Goal: Information Seeking & Learning: Learn about a topic

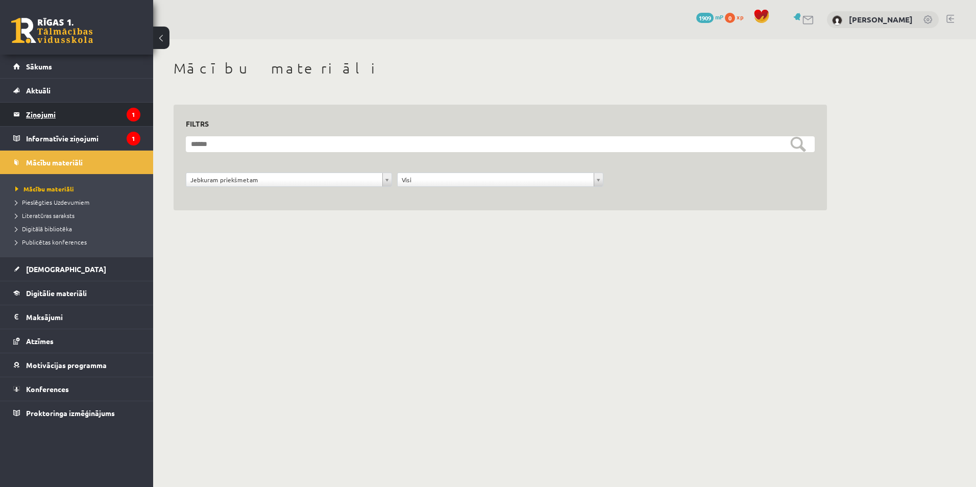
click at [49, 116] on legend "Ziņojumi 1" at bounding box center [83, 114] width 114 height 23
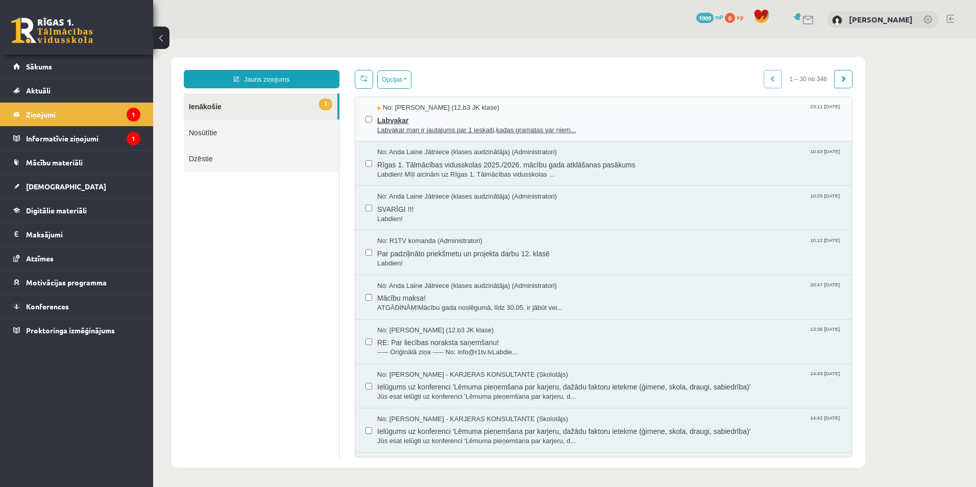
click at [421, 118] on span "Labvakar" at bounding box center [609, 119] width 464 height 13
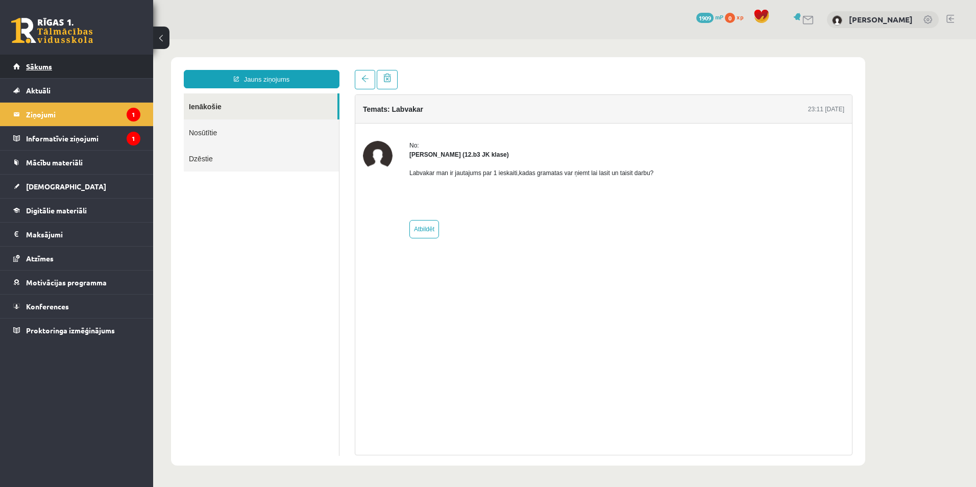
click at [49, 70] on span "Sākums" at bounding box center [39, 66] width 26 height 9
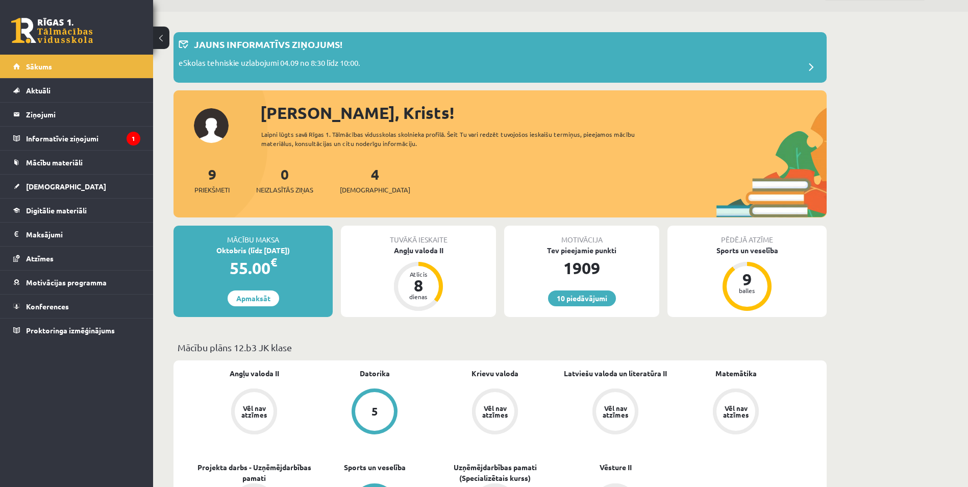
scroll to position [34, 0]
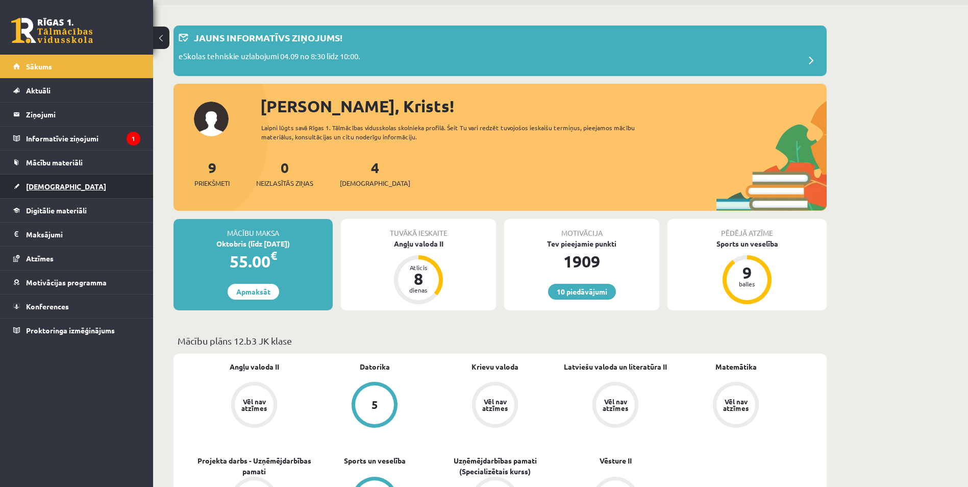
click at [49, 184] on span "[DEMOGRAPHIC_DATA]" at bounding box center [66, 186] width 80 height 9
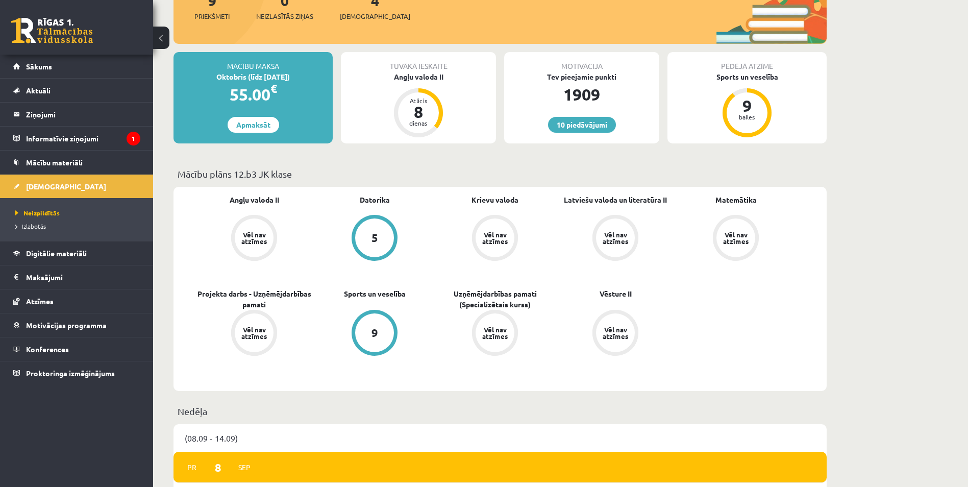
scroll to position [204, 0]
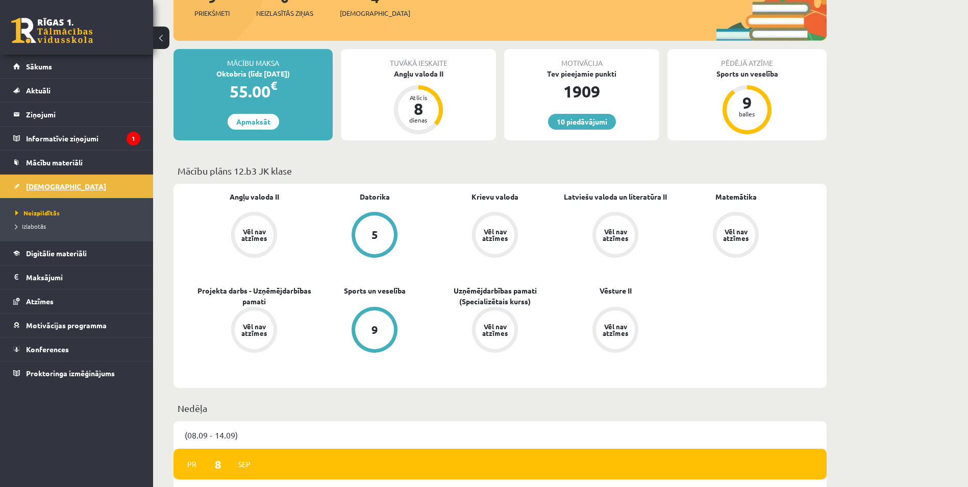
click at [33, 184] on span "[DEMOGRAPHIC_DATA]" at bounding box center [66, 186] width 80 height 9
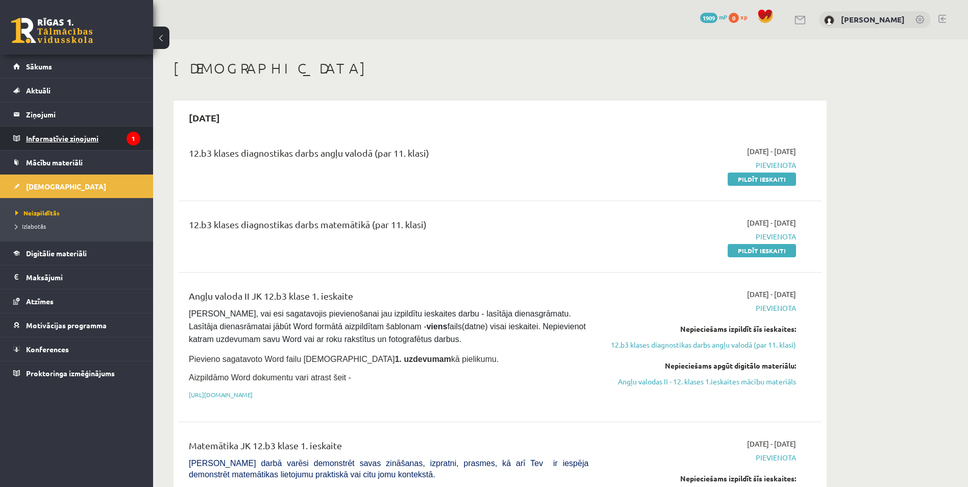
click at [104, 137] on legend "Informatīvie ziņojumi 1" at bounding box center [83, 138] width 114 height 23
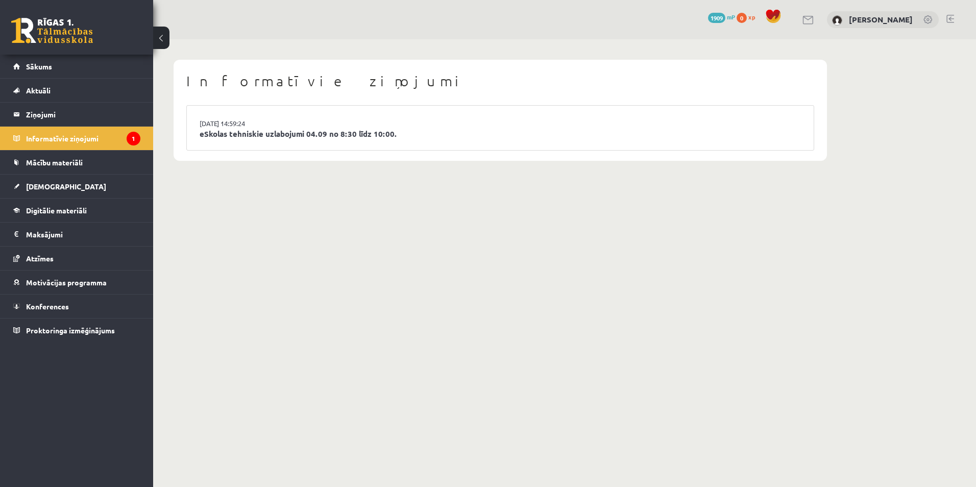
click at [419, 121] on li "03.09.2025 14:59:24 eSkolas tehniskie uzlabojumi 04.09 no 8:30 līdz 10:00." at bounding box center [500, 128] width 627 height 44
click at [74, 108] on legend "Ziņojumi 0" at bounding box center [83, 114] width 114 height 23
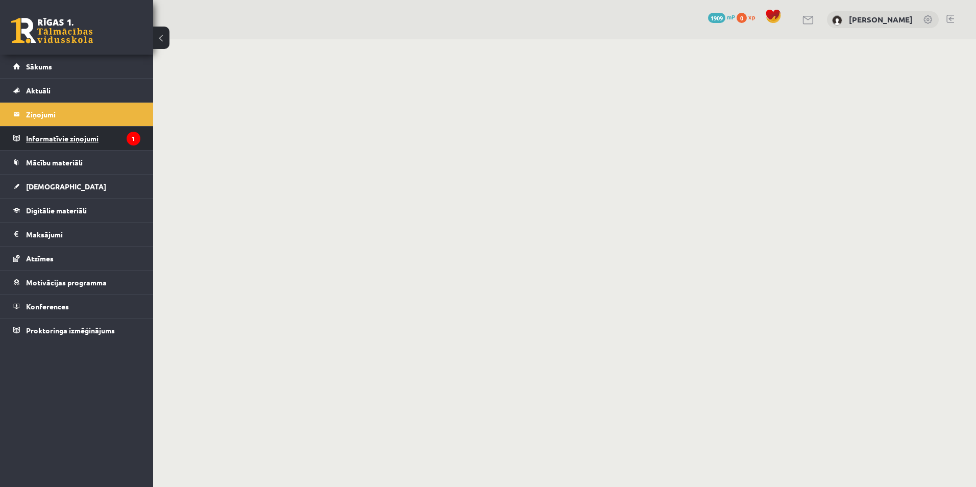
click at [70, 133] on legend "Informatīvie ziņojumi 1" at bounding box center [83, 138] width 114 height 23
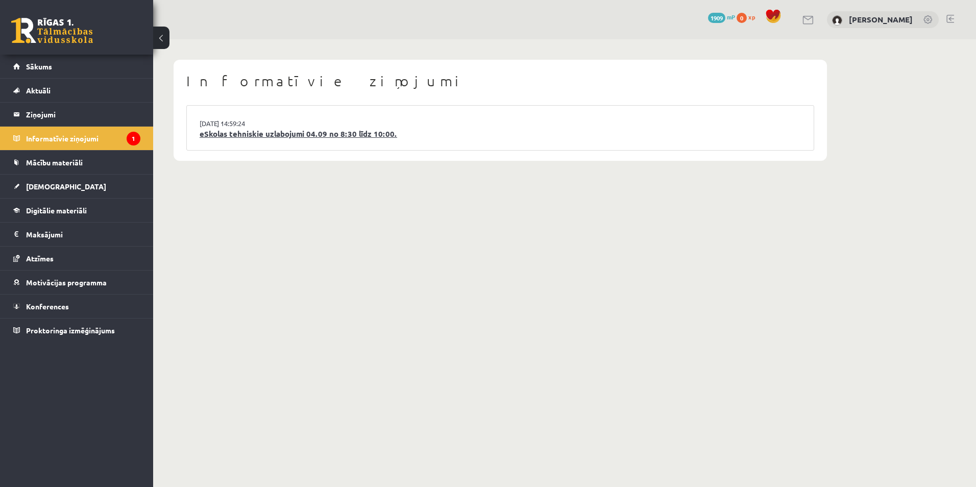
click at [282, 139] on link "eSkolas tehniskie uzlabojumi 04.09 no 8:30 līdz 10:00." at bounding box center [500, 134] width 601 height 12
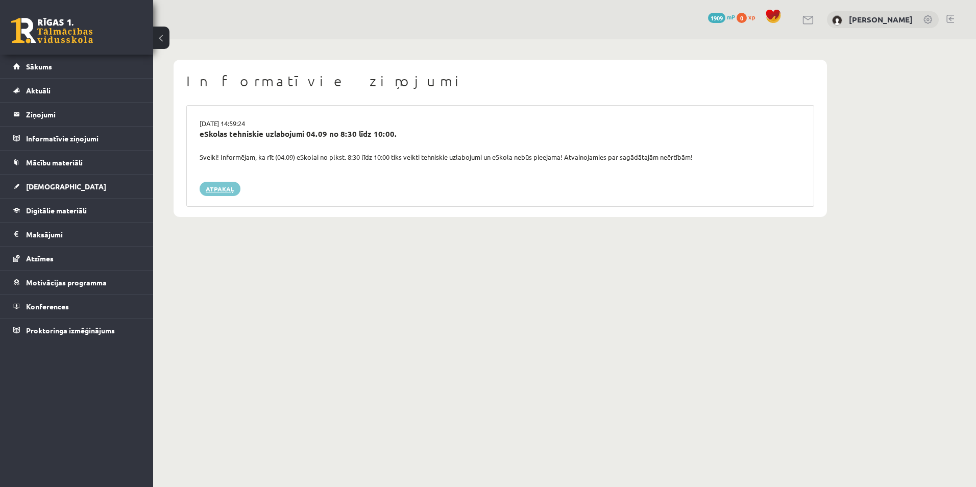
click at [225, 193] on link "Atpakaļ" at bounding box center [220, 189] width 41 height 14
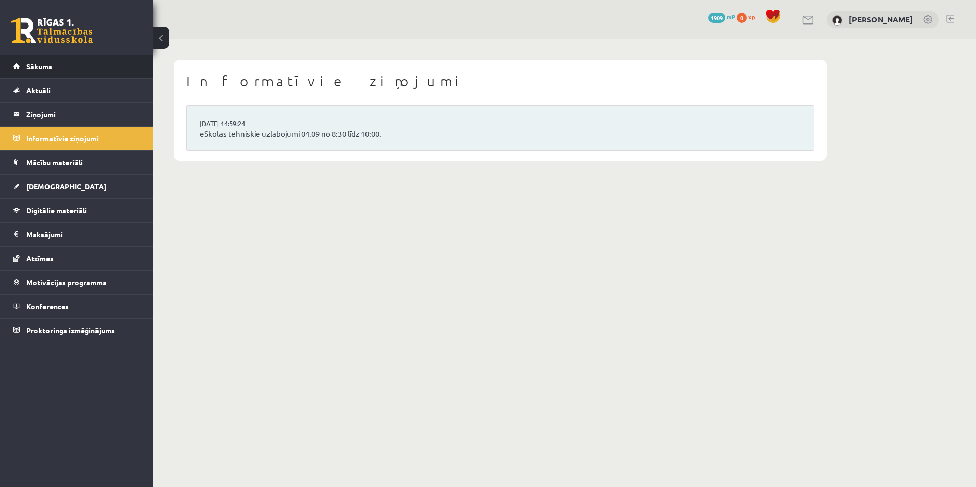
click at [56, 70] on link "Sākums" at bounding box center [76, 66] width 127 height 23
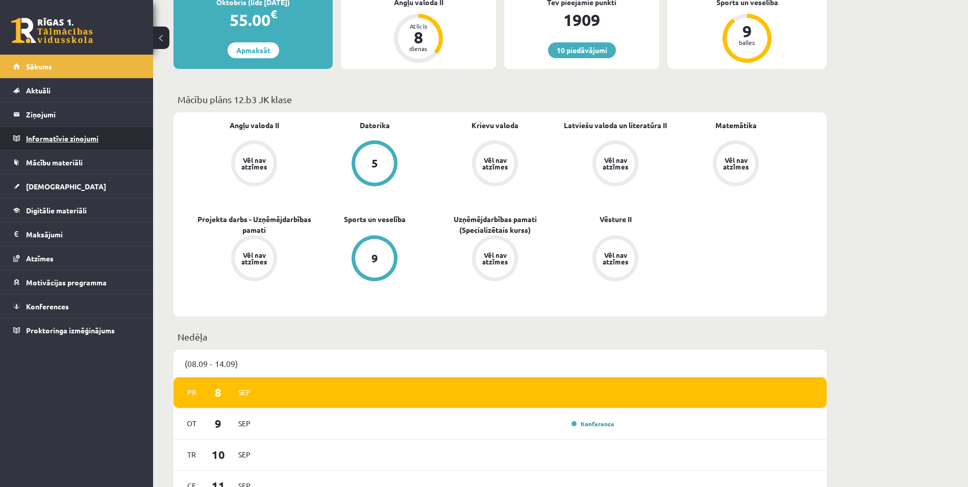
scroll to position [221, 0]
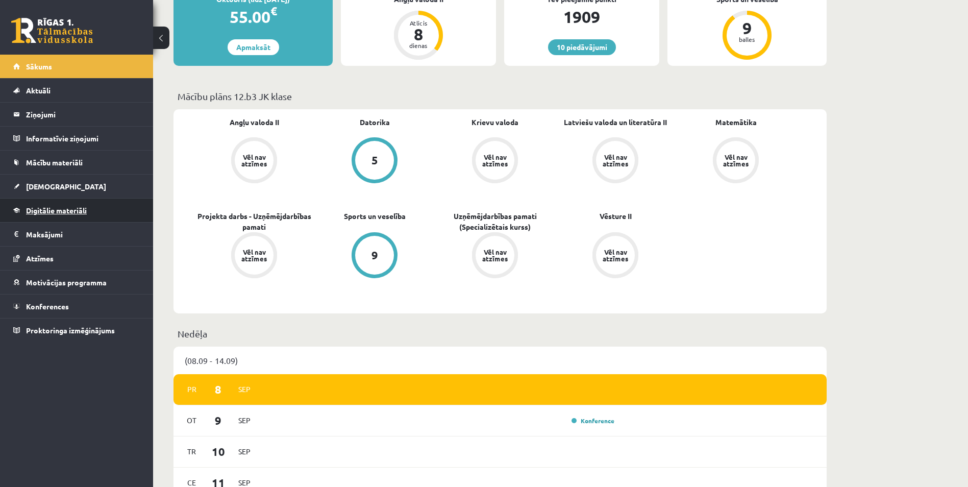
click at [49, 209] on span "Digitālie materiāli" at bounding box center [56, 210] width 61 height 9
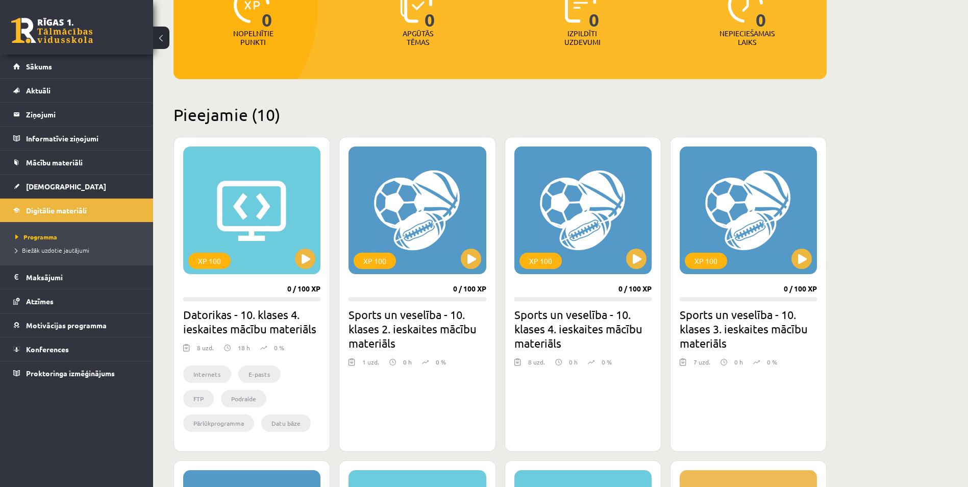
scroll to position [170, 0]
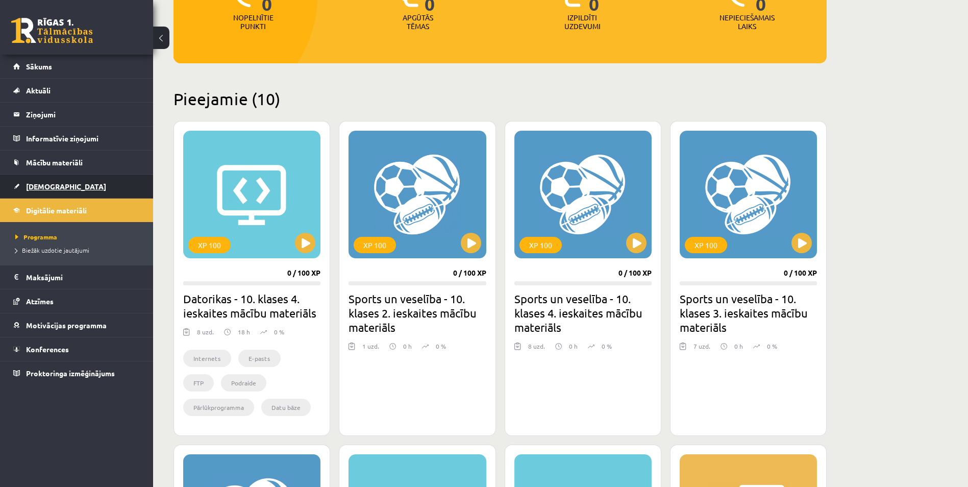
click at [47, 189] on span "[DEMOGRAPHIC_DATA]" at bounding box center [66, 186] width 80 height 9
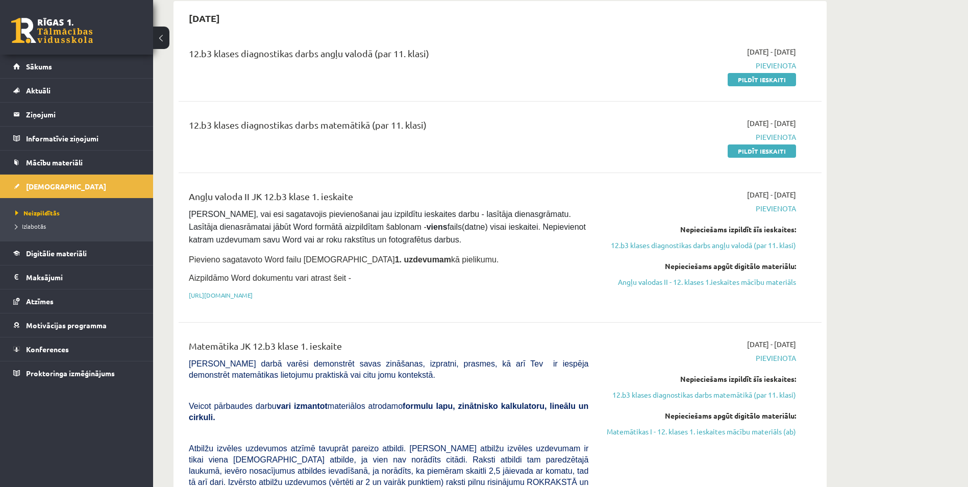
scroll to position [170, 0]
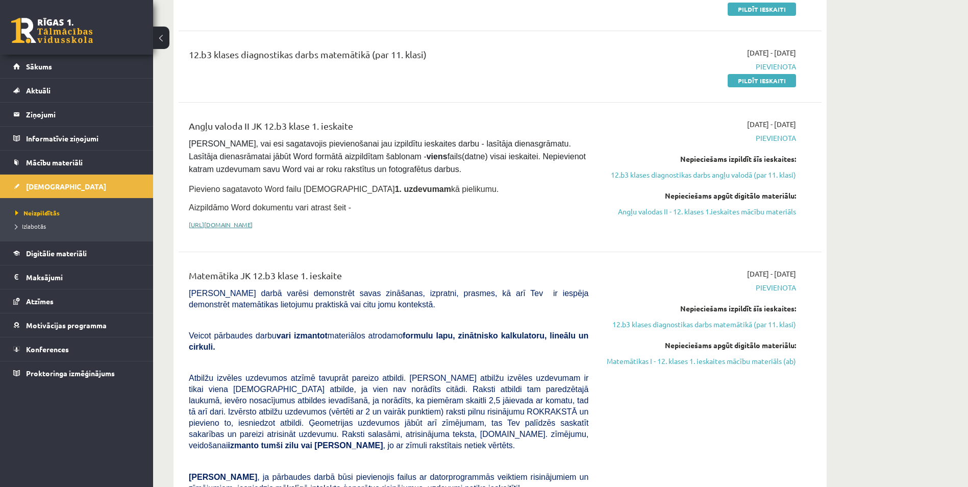
click at [253, 224] on link "[URL][DOMAIN_NAME]" at bounding box center [221, 224] width 64 height 8
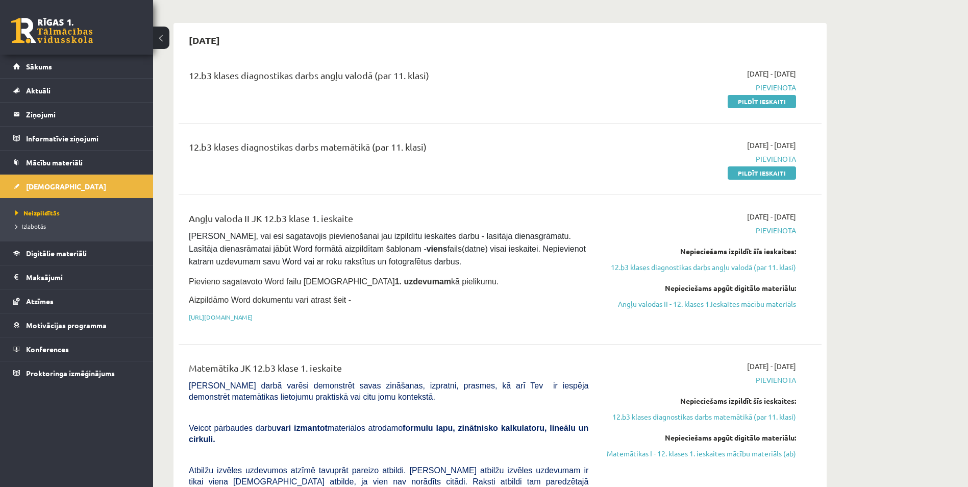
scroll to position [69, 0]
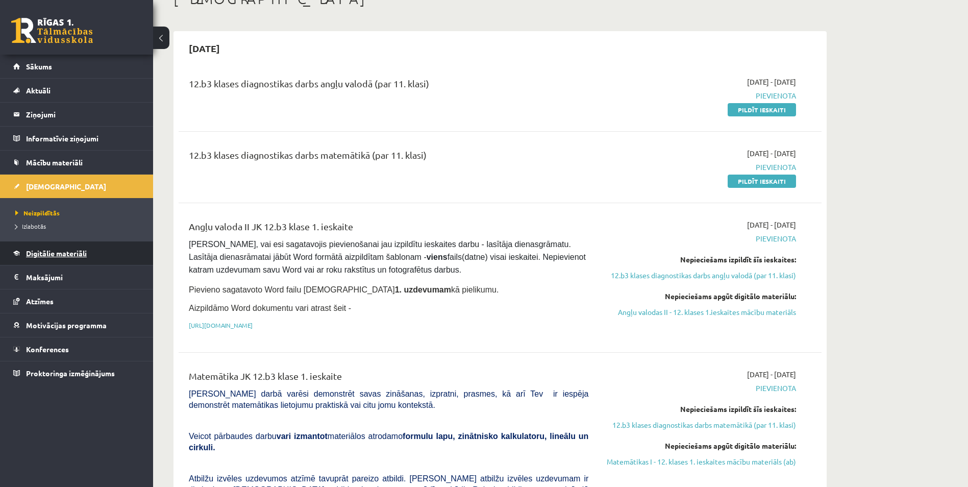
click at [76, 252] on span "Digitālie materiāli" at bounding box center [56, 253] width 61 height 9
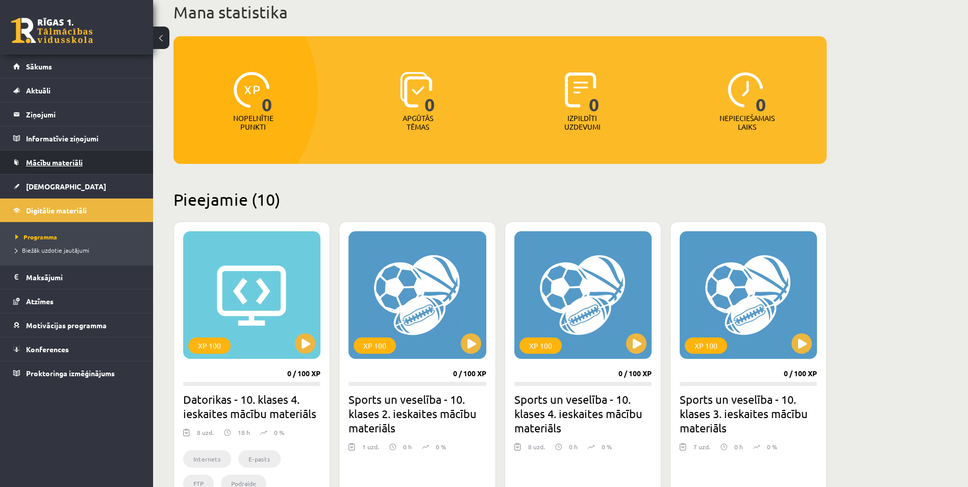
click at [70, 159] on span "Mācību materiāli" at bounding box center [54, 162] width 57 height 9
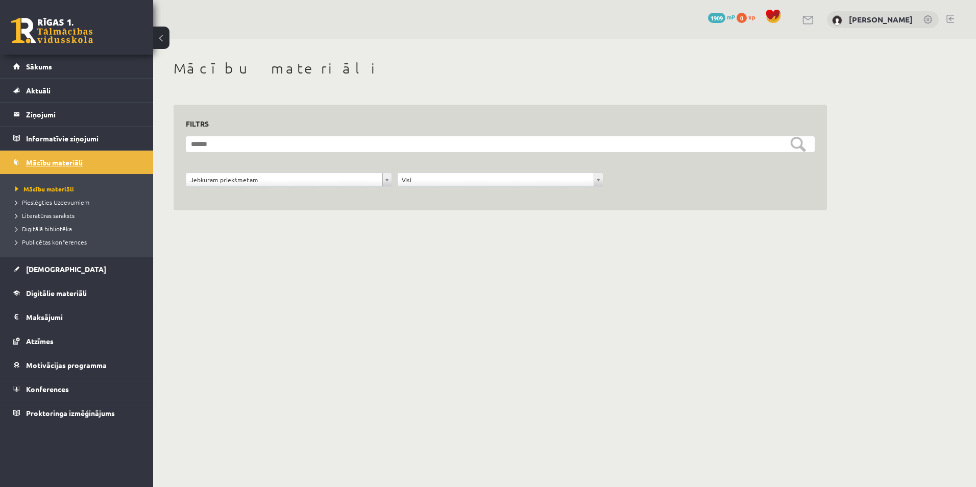
click at [52, 158] on link "Mācību materiāli" at bounding box center [76, 162] width 127 height 23
click at [75, 139] on legend "Informatīvie ziņojumi 0" at bounding box center [83, 138] width 114 height 23
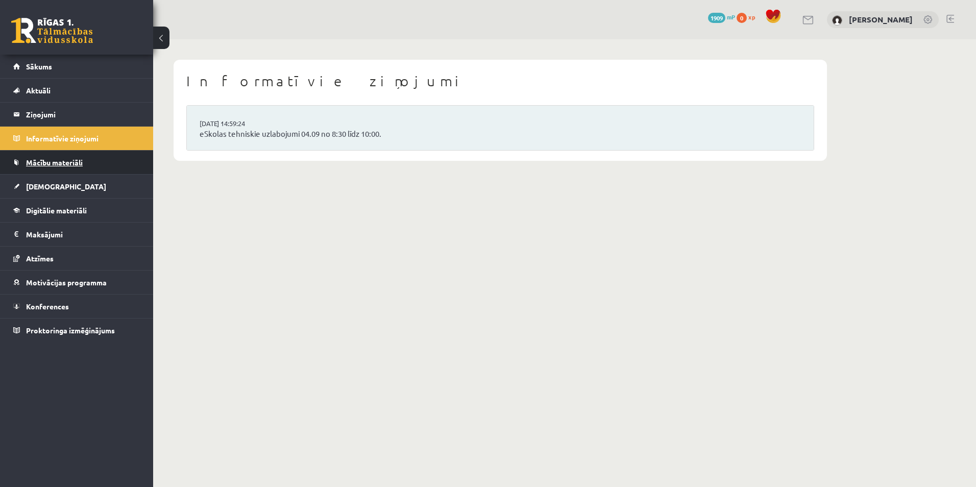
click at [59, 161] on span "Mācību materiāli" at bounding box center [54, 162] width 57 height 9
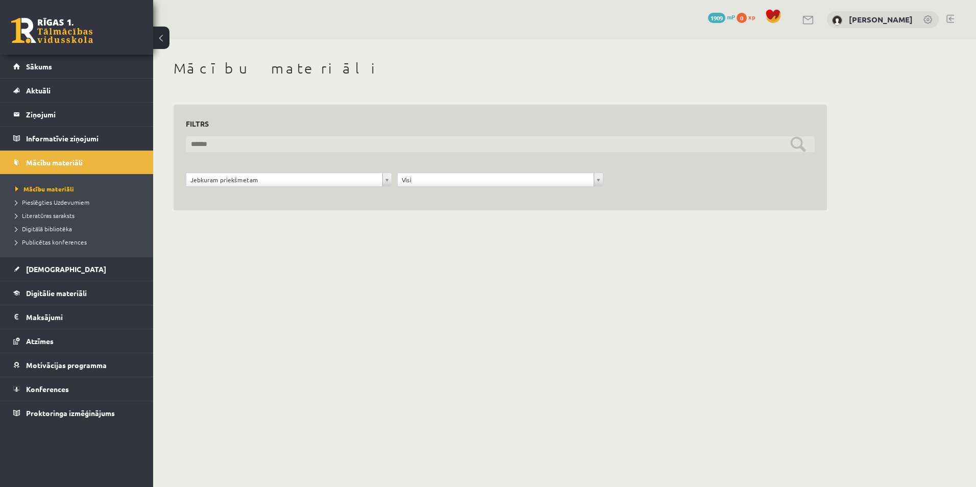
click at [251, 147] on input "text" at bounding box center [500, 144] width 629 height 16
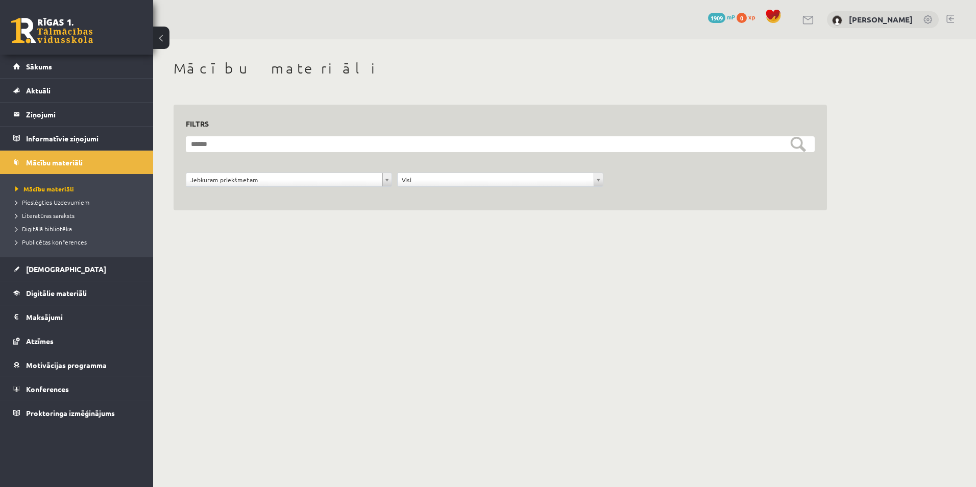
click at [259, 232] on div "**********" at bounding box center [500, 146] width 694 height 215
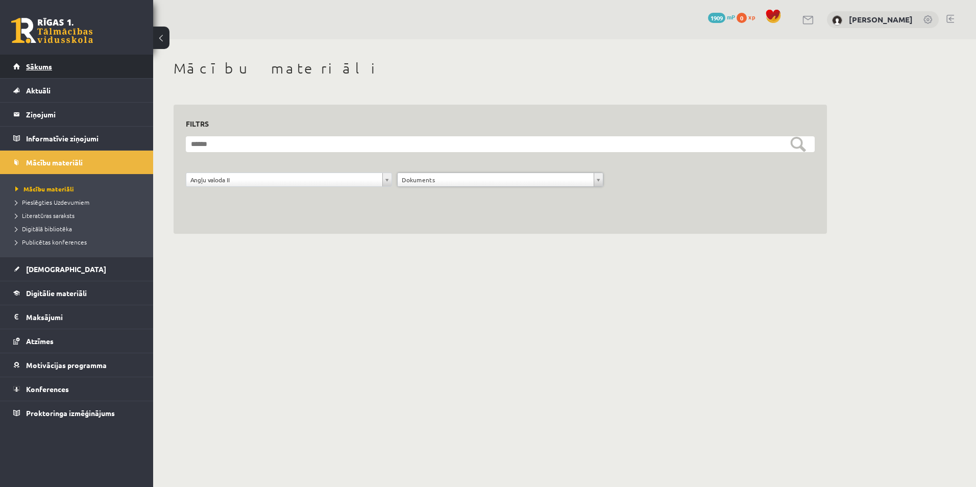
click at [72, 59] on link "Sākums" at bounding box center [76, 66] width 127 height 23
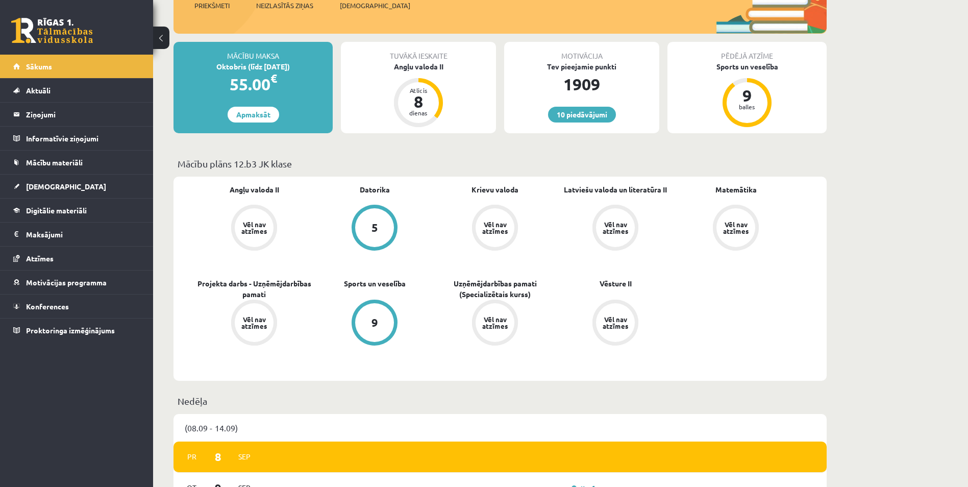
scroll to position [170, 0]
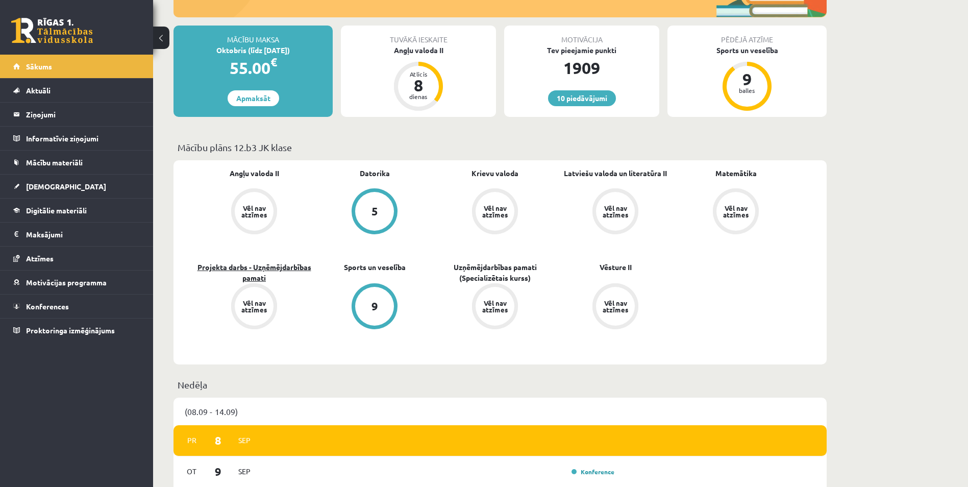
click at [280, 269] on link "Projekta darbs - Uzņēmējdarbības pamati" at bounding box center [254, 272] width 120 height 21
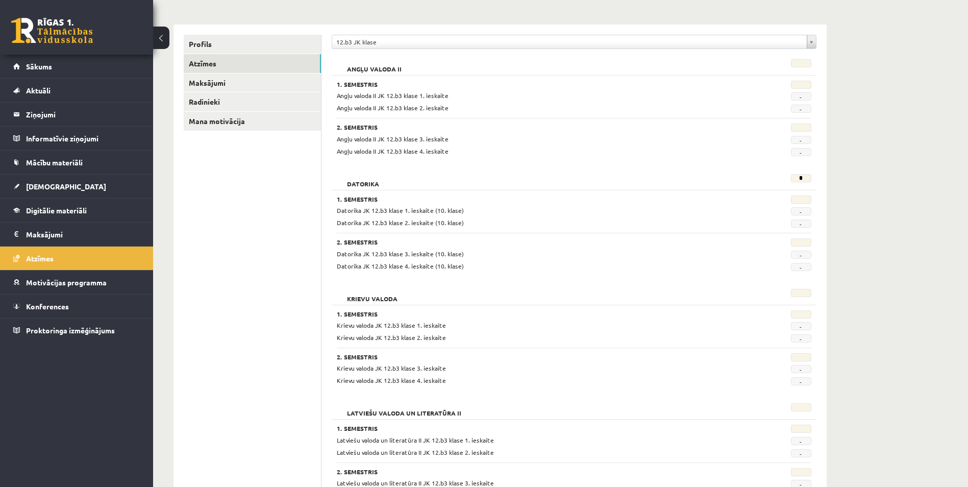
scroll to position [102, 0]
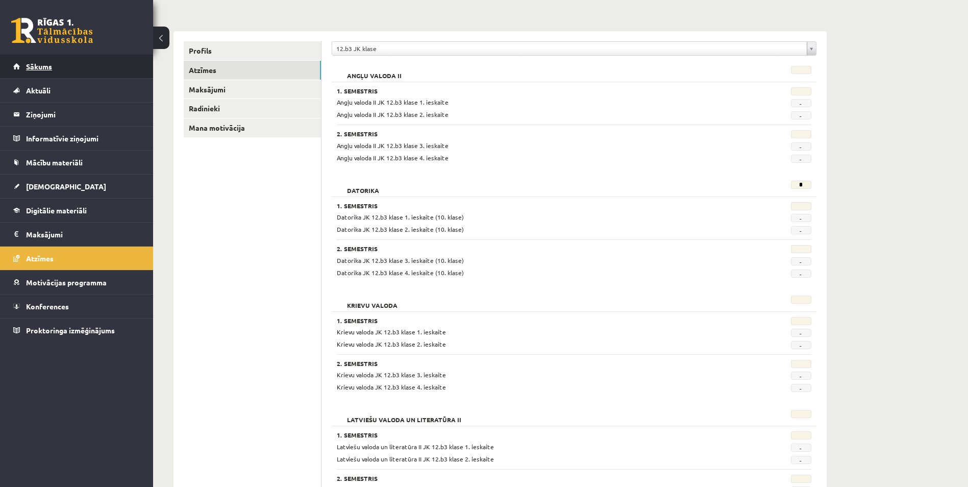
click at [62, 73] on link "Sākums" at bounding box center [76, 66] width 127 height 23
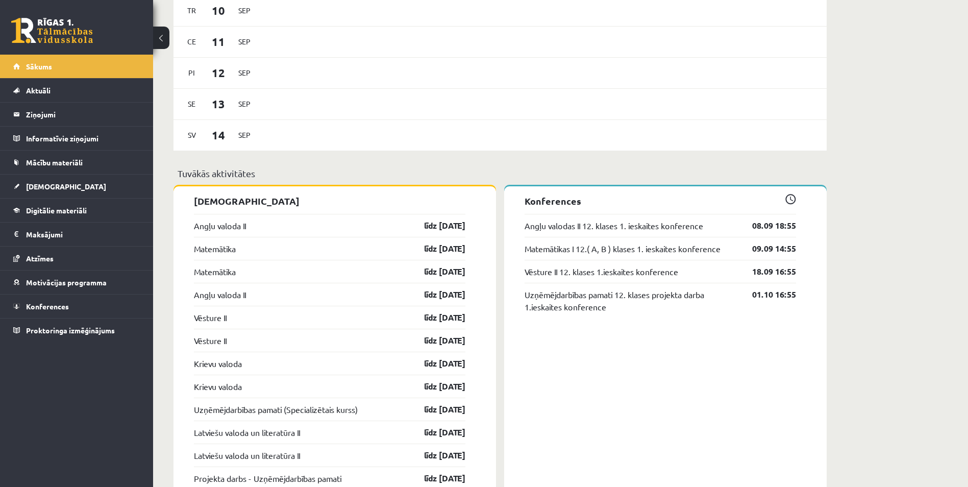
scroll to position [661, 0]
click at [54, 185] on span "[DEMOGRAPHIC_DATA]" at bounding box center [66, 186] width 80 height 9
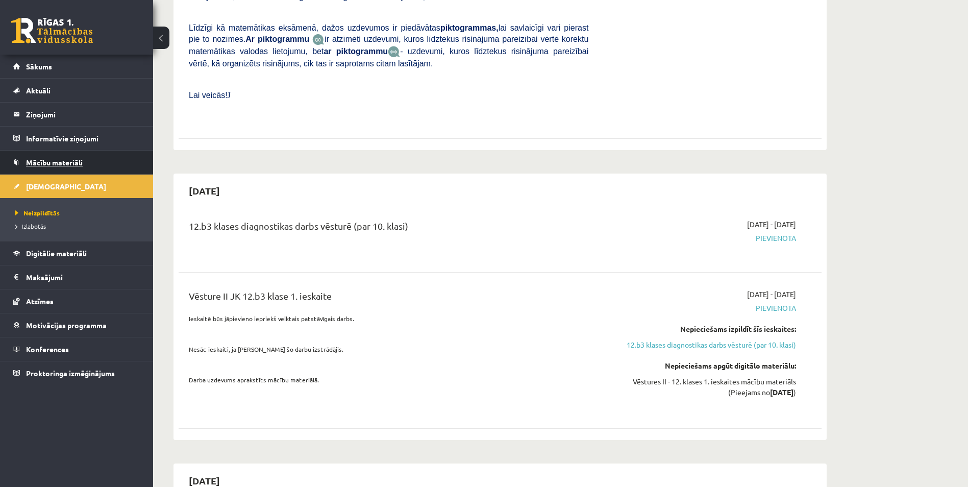
click at [54, 165] on span "Mācību materiāli" at bounding box center [54, 162] width 57 height 9
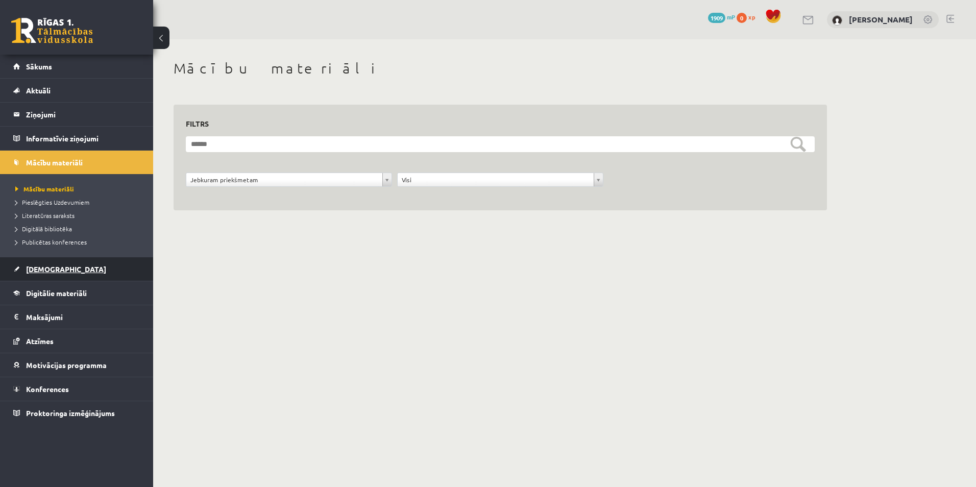
click at [56, 273] on link "[DEMOGRAPHIC_DATA]" at bounding box center [76, 268] width 127 height 23
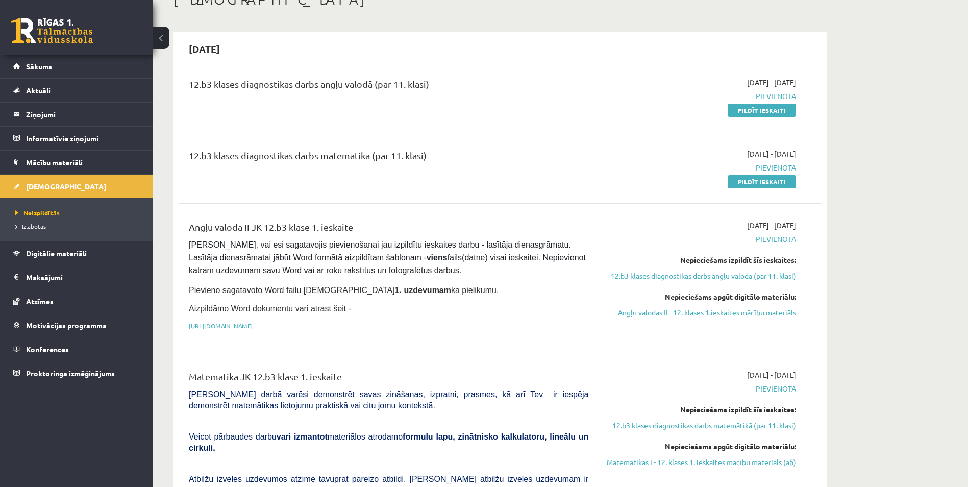
scroll to position [68, 0]
click at [61, 258] on link "Digitālie materiāli" at bounding box center [76, 252] width 127 height 23
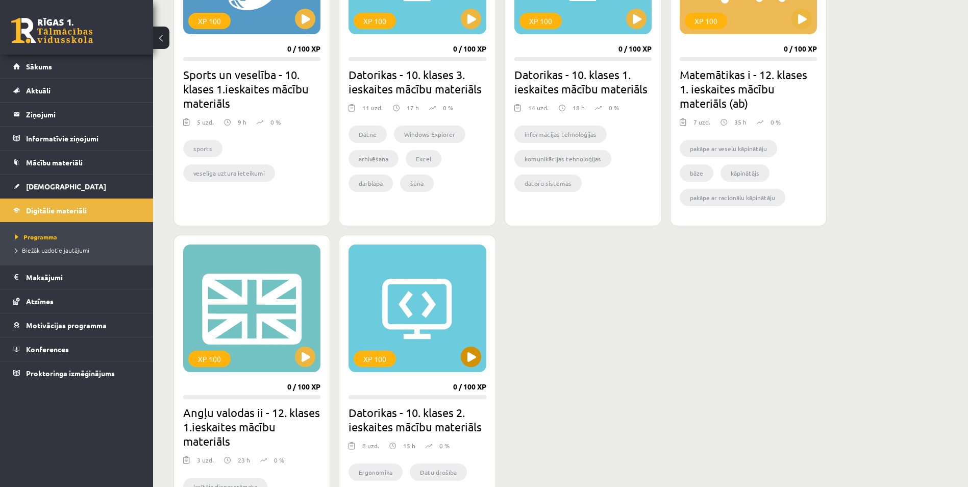
scroll to position [731, 0]
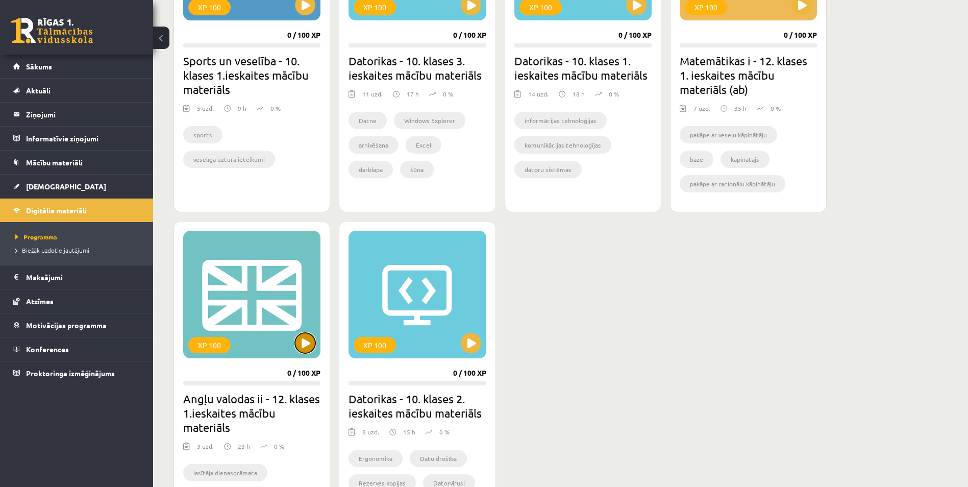
click at [301, 345] on button at bounding box center [305, 343] width 20 height 20
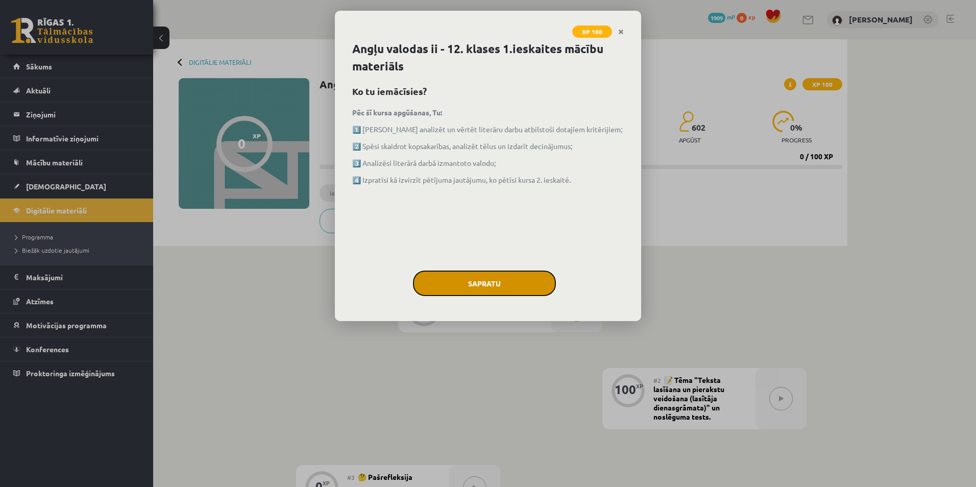
click at [486, 286] on button "Sapratu" at bounding box center [484, 283] width 143 height 26
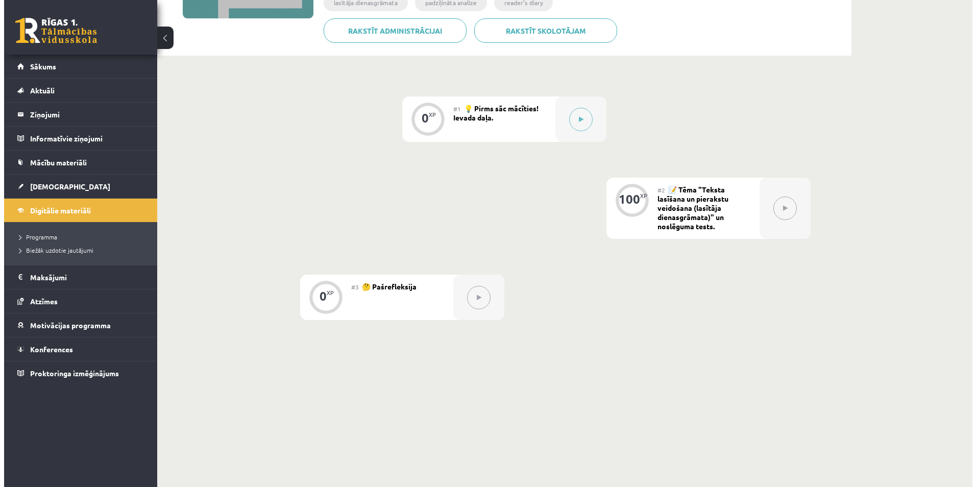
scroll to position [202, 0]
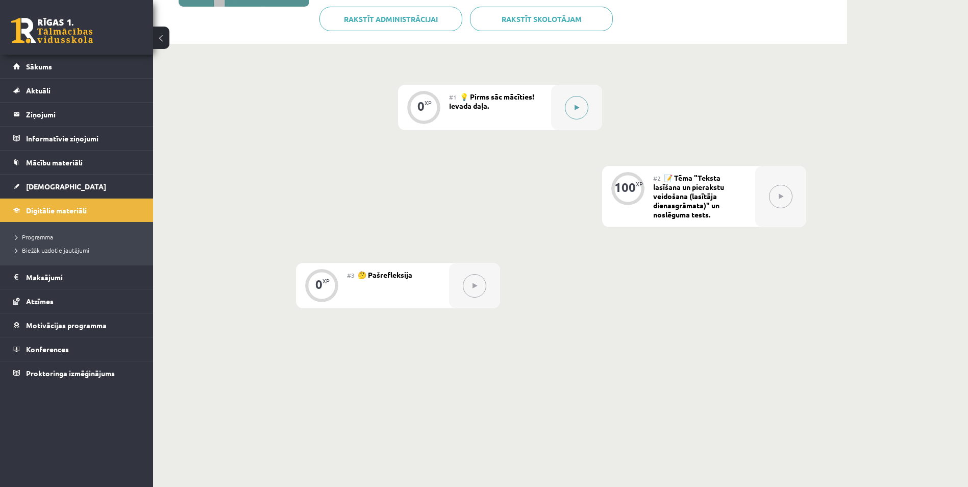
click at [568, 113] on button at bounding box center [576, 107] width 23 height 23
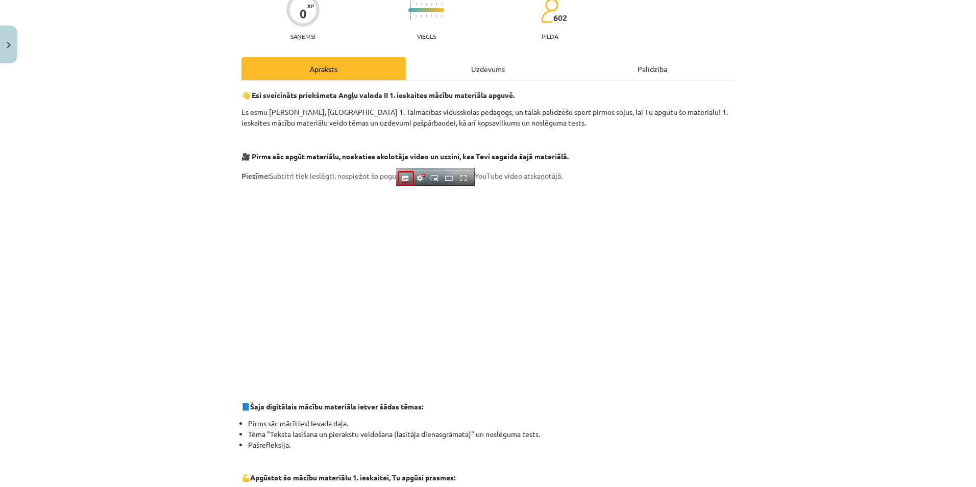
scroll to position [85, 0]
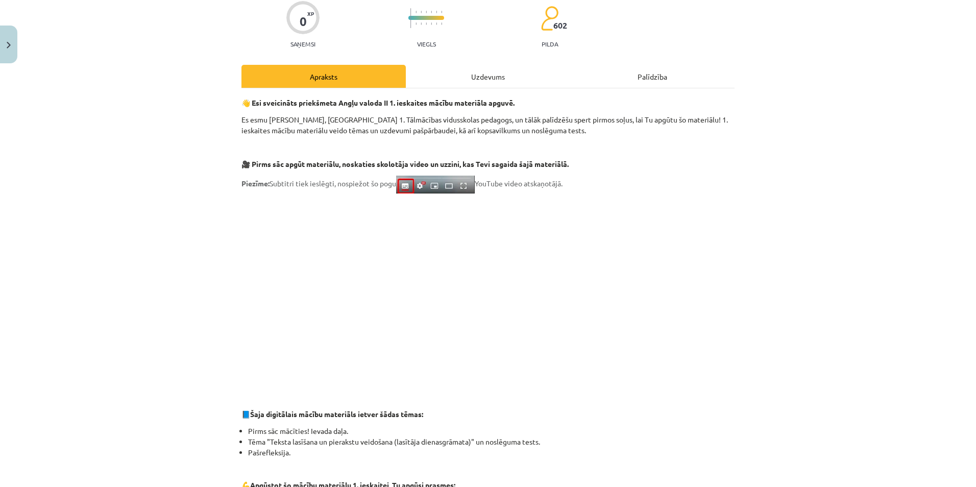
click at [465, 78] on div "Uzdevums" at bounding box center [488, 76] width 164 height 23
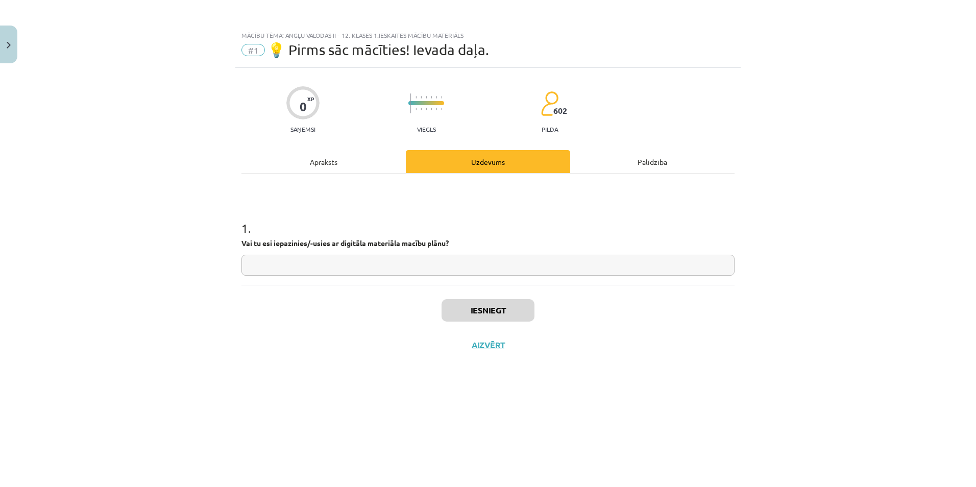
click at [300, 269] on input "text" at bounding box center [487, 265] width 493 height 21
type input "**"
drag, startPoint x: 486, startPoint y: 309, endPoint x: 478, endPoint y: 311, distance: 8.4
click at [485, 310] on button "Iesniegt" at bounding box center [487, 310] width 93 height 22
click at [482, 311] on button "Iesniegt" at bounding box center [487, 310] width 93 height 22
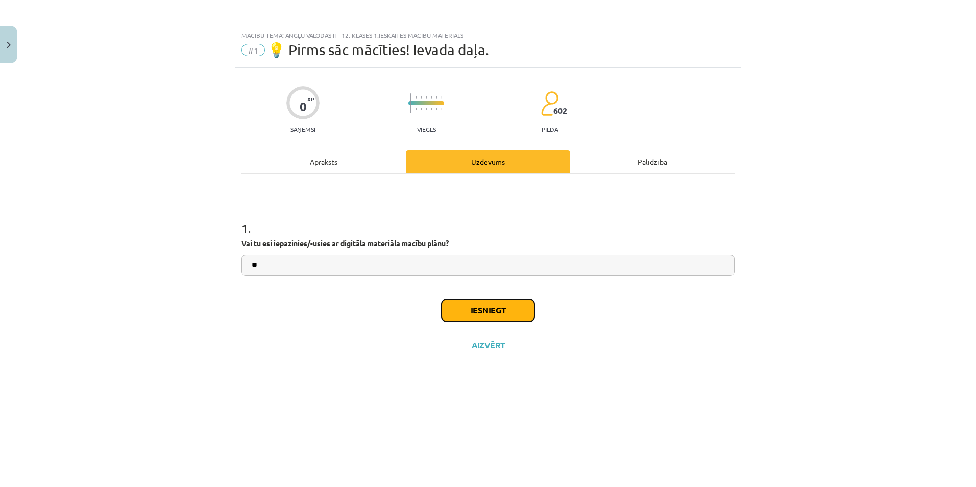
click at [490, 312] on button "Iesniegt" at bounding box center [487, 310] width 93 height 22
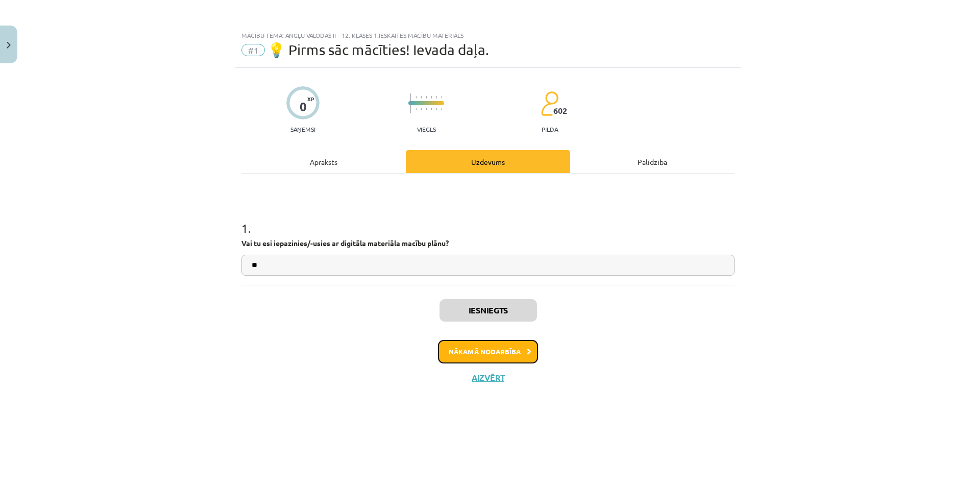
click at [500, 353] on button "Nākamā nodarbība" at bounding box center [488, 351] width 100 height 23
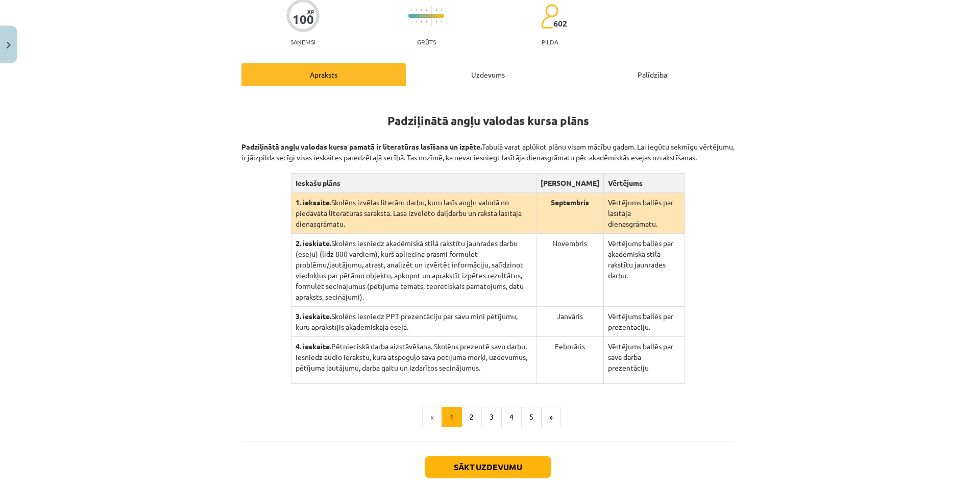
scroll to position [150, 0]
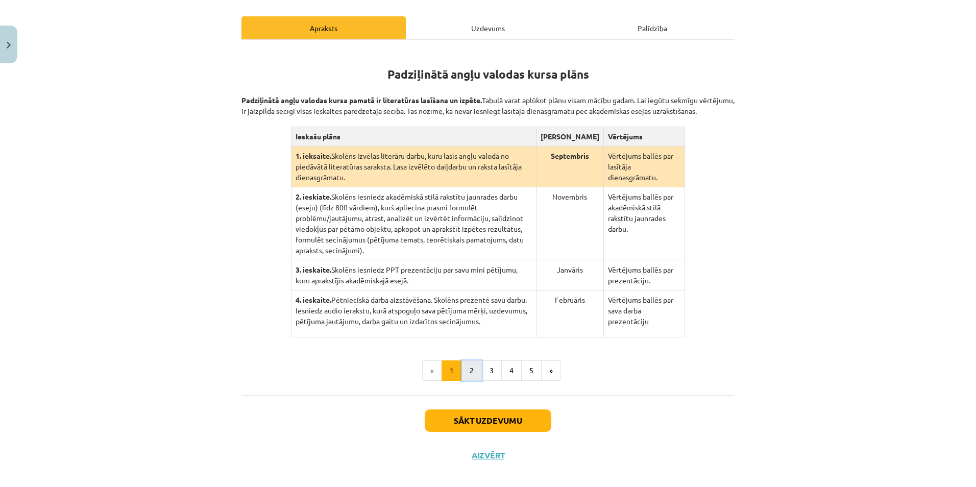
click at [473, 360] on button "2" at bounding box center [471, 370] width 20 height 20
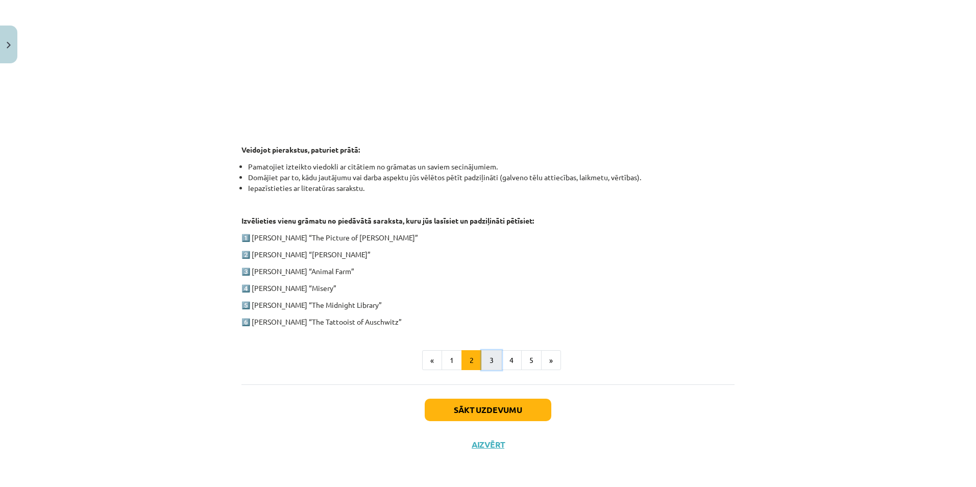
click at [481, 362] on button "3" at bounding box center [491, 360] width 20 height 20
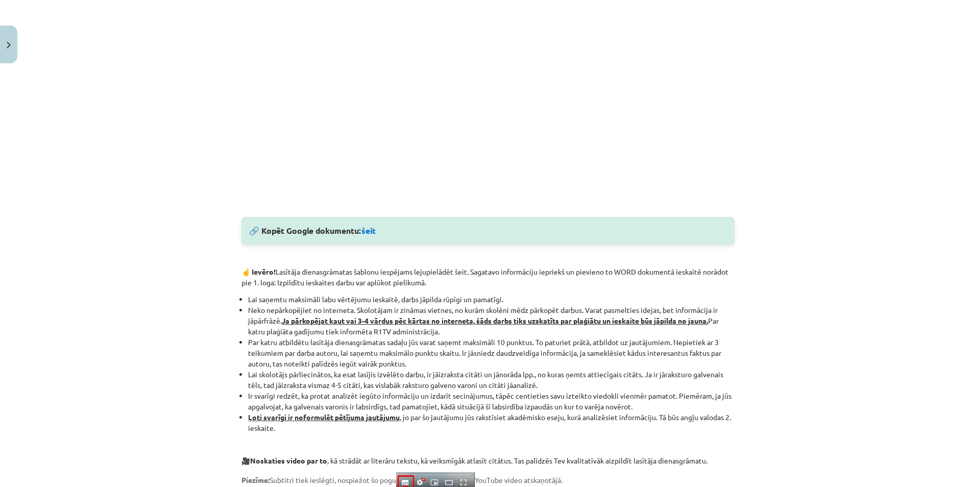
scroll to position [403, 0]
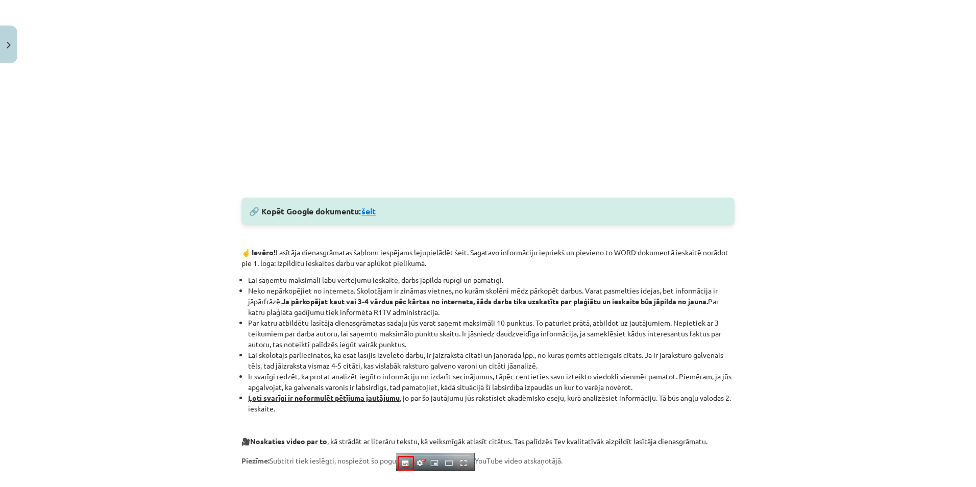
click at [371, 211] on link "šeit" at bounding box center [368, 211] width 14 height 11
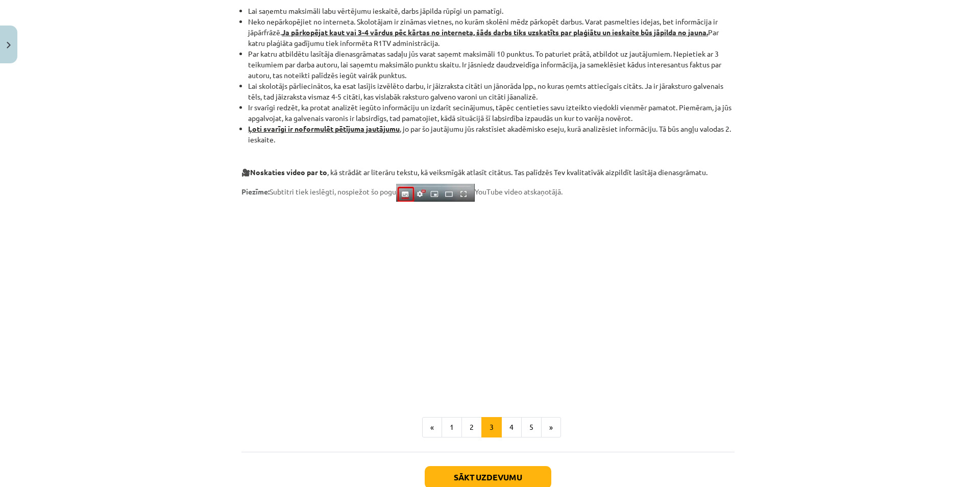
scroll to position [741, 0]
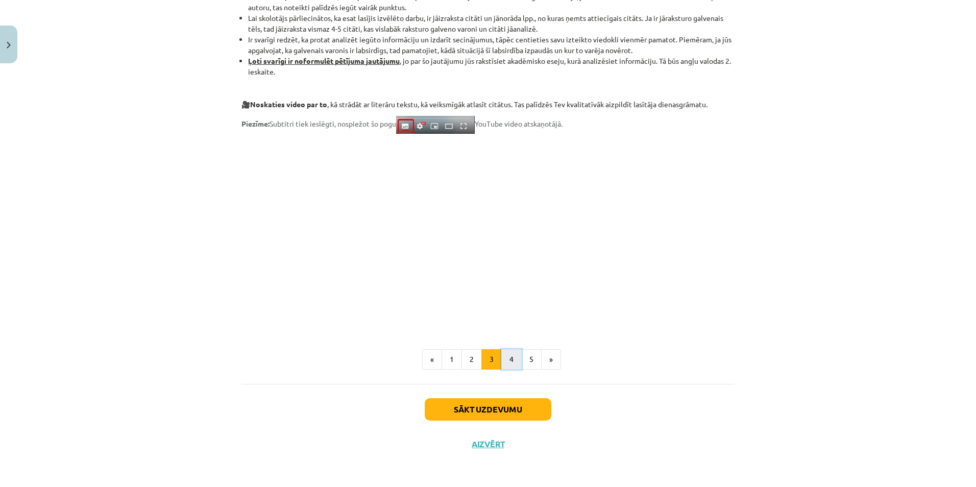
click at [506, 365] on button "4" at bounding box center [511, 359] width 20 height 20
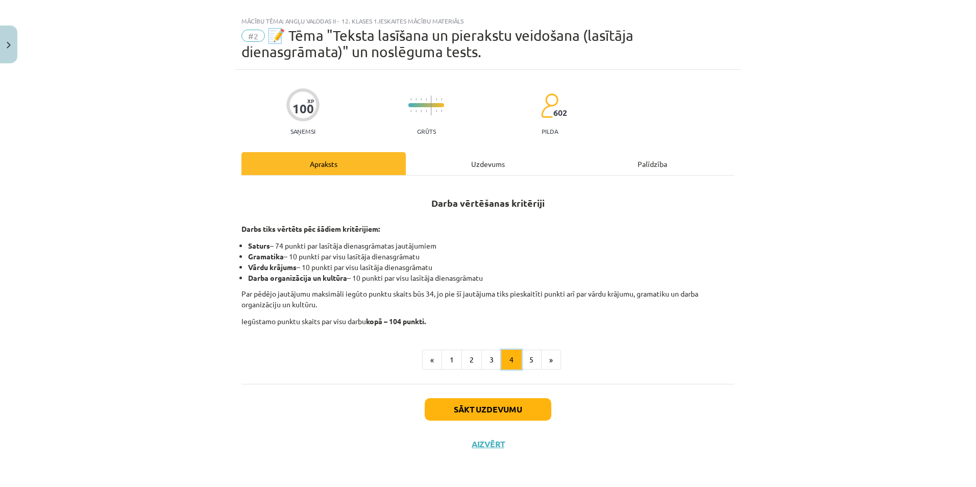
scroll to position [14, 0]
click at [526, 358] on button "5" at bounding box center [531, 360] width 20 height 20
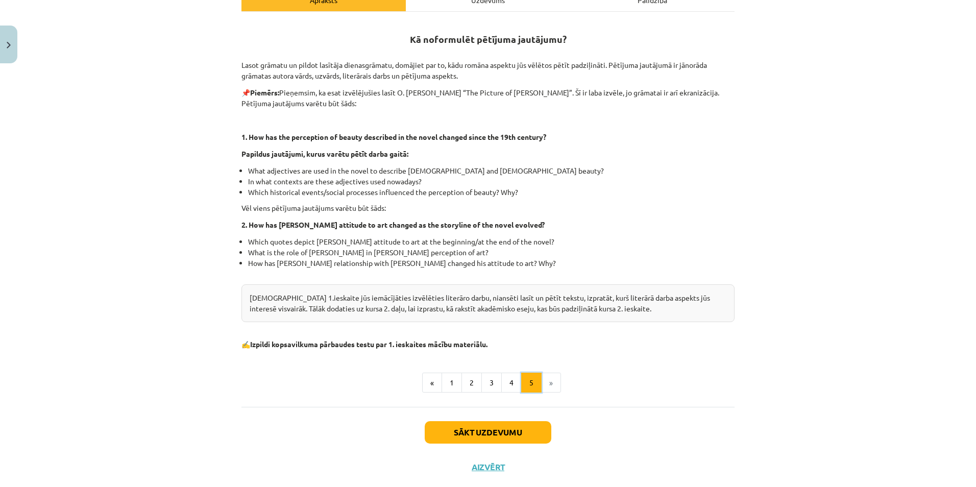
scroll to position [184, 0]
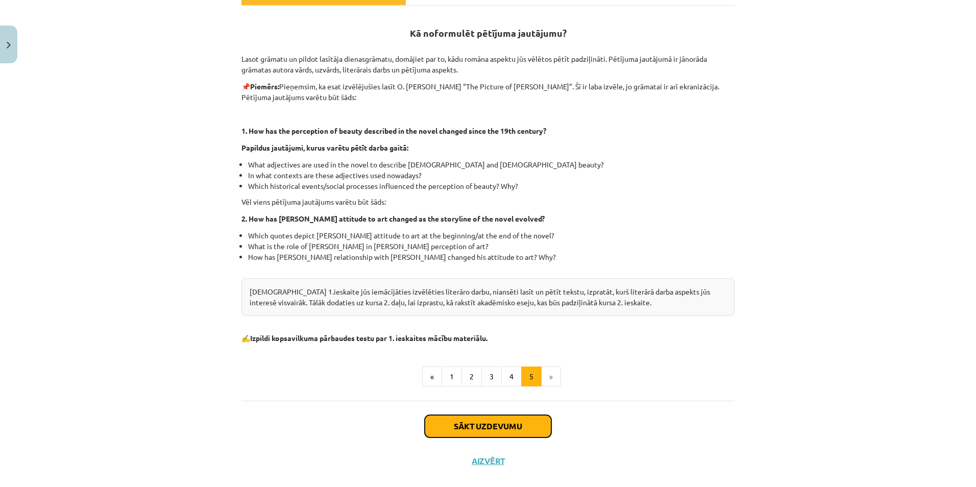
click at [480, 425] on button "Sākt uzdevumu" at bounding box center [488, 426] width 127 height 22
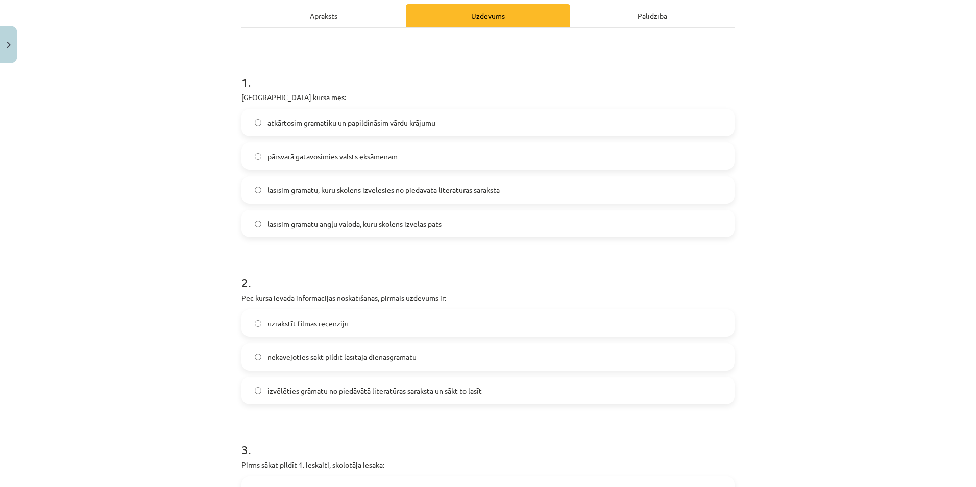
scroll to position [162, 0]
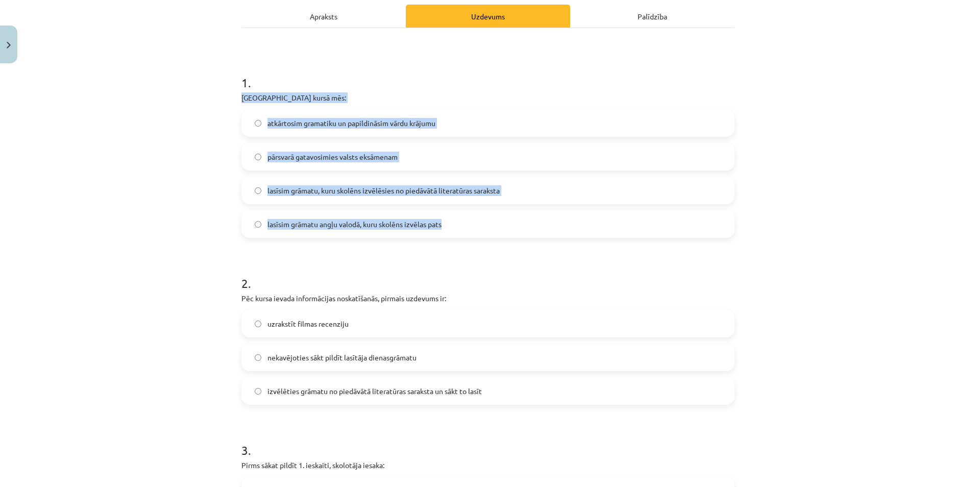
drag, startPoint x: 236, startPoint y: 99, endPoint x: 446, endPoint y: 224, distance: 244.5
copy div "Padziļinātajā kursā mēs: atkārtosim gramatiku un papildināsim vārdu krājumu pār…"
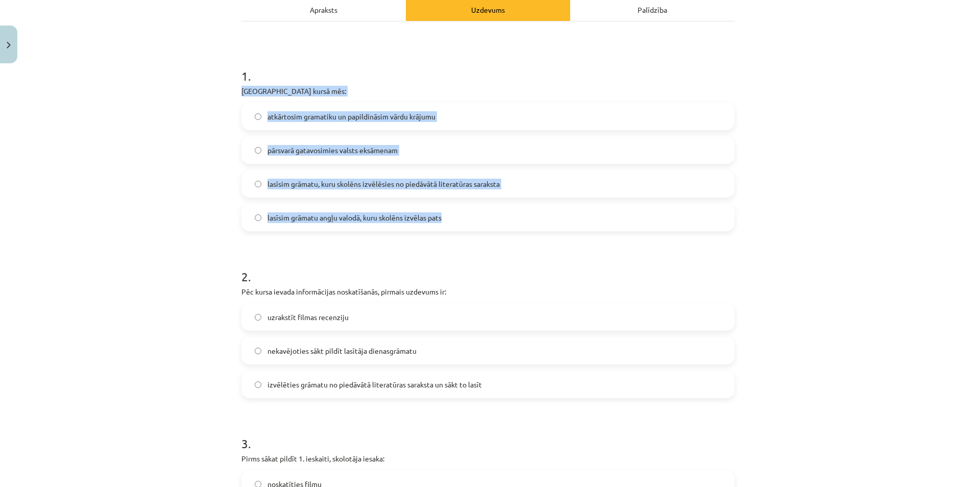
scroll to position [0, 0]
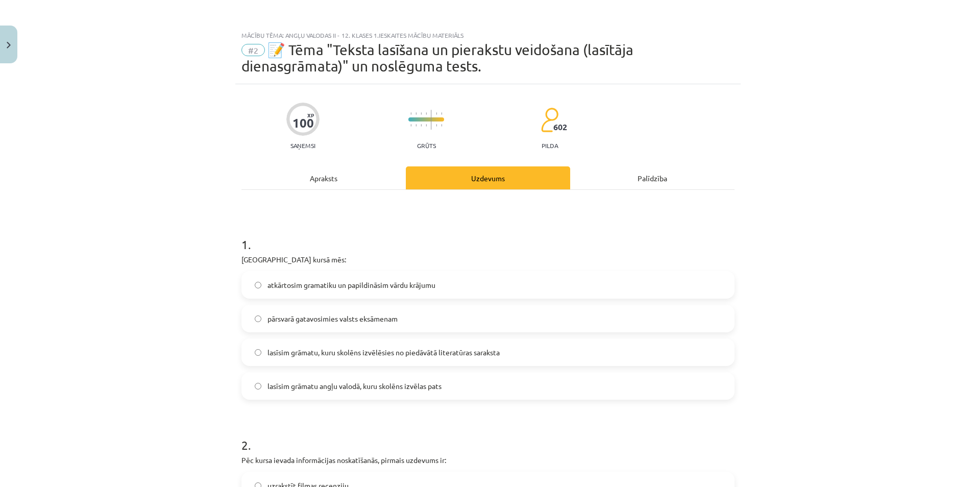
click at [311, 249] on h1 "1 ." at bounding box center [487, 235] width 493 height 32
click at [367, 355] on span "lasīsim grāmatu, kuru skolēns izvēlēsies no piedāvātā literatūras saraksta" at bounding box center [383, 352] width 232 height 11
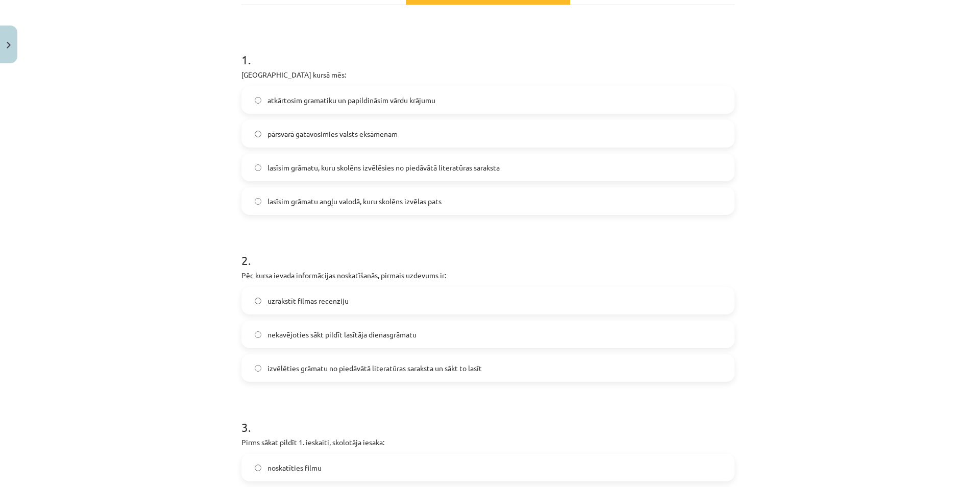
scroll to position [204, 0]
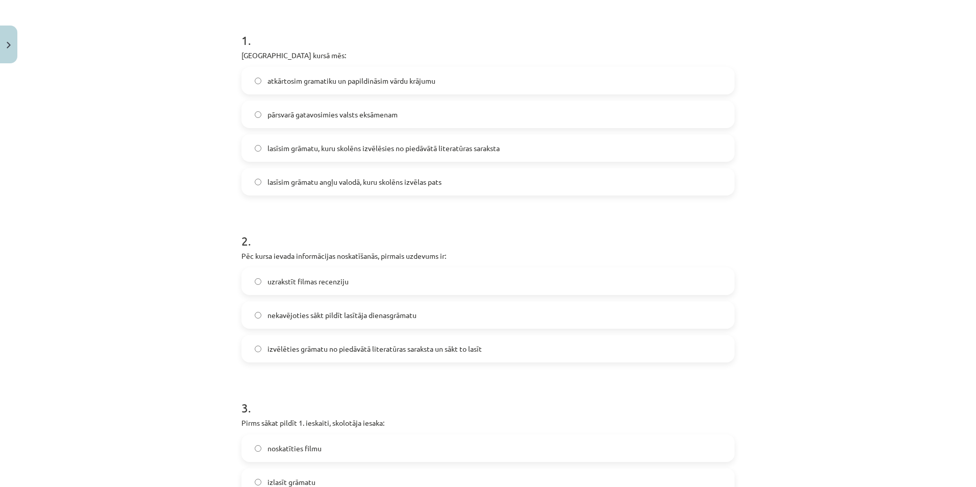
click at [349, 315] on span "nekavējoties sākt pildīt lasītāja dienasgrāmatu" at bounding box center [341, 315] width 149 height 11
click at [305, 316] on span "nekavējoties sākt pildīt lasītāja dienasgrāmatu" at bounding box center [341, 315] width 149 height 11
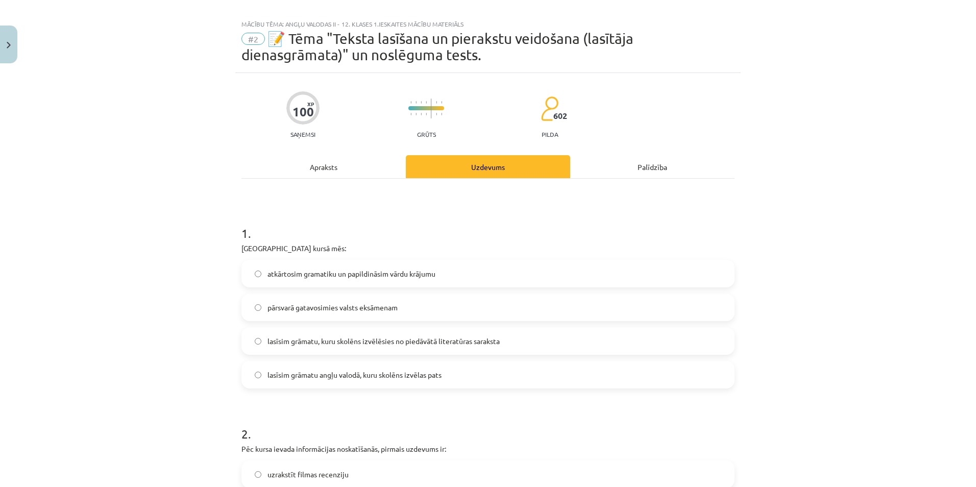
scroll to position [0, 0]
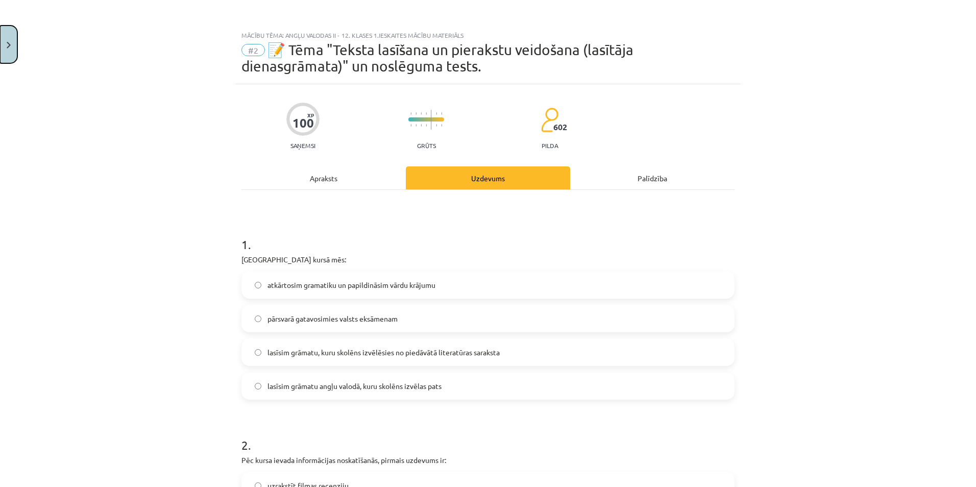
click at [3, 48] on button "Close" at bounding box center [8, 45] width 17 height 38
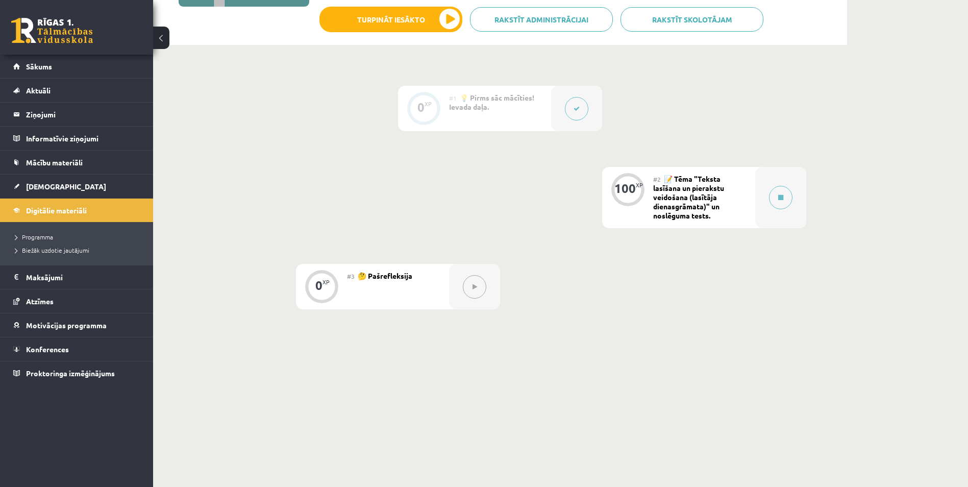
click at [569, 118] on div at bounding box center [576, 108] width 51 height 45
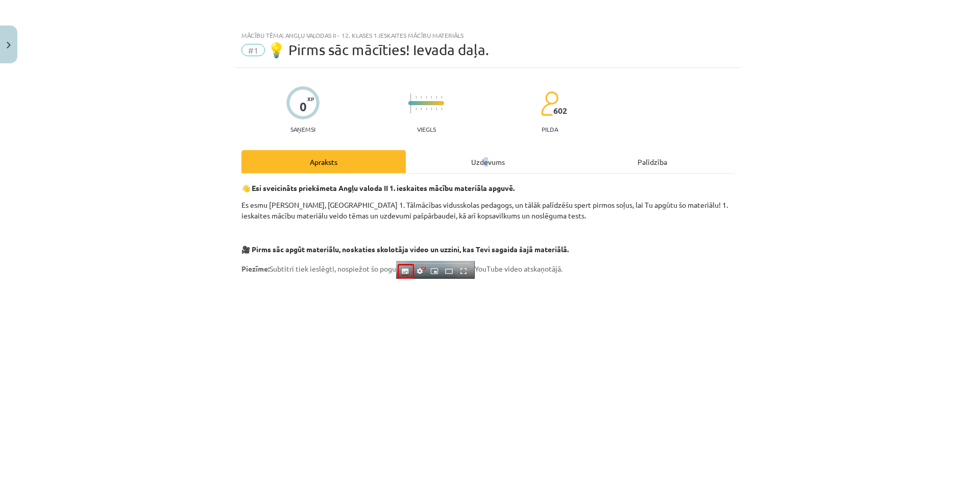
click at [480, 162] on div "Uzdevums" at bounding box center [488, 161] width 164 height 23
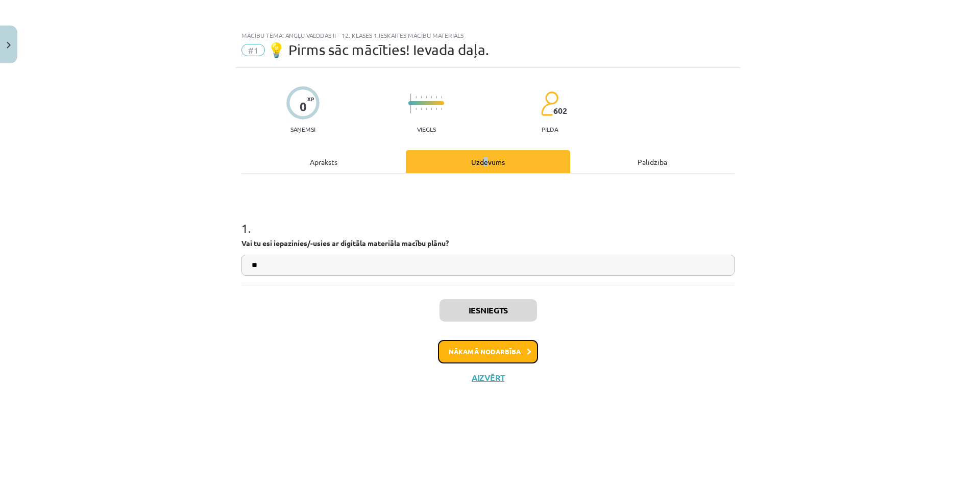
click at [498, 352] on button "Nākamā nodarbība" at bounding box center [488, 351] width 100 height 23
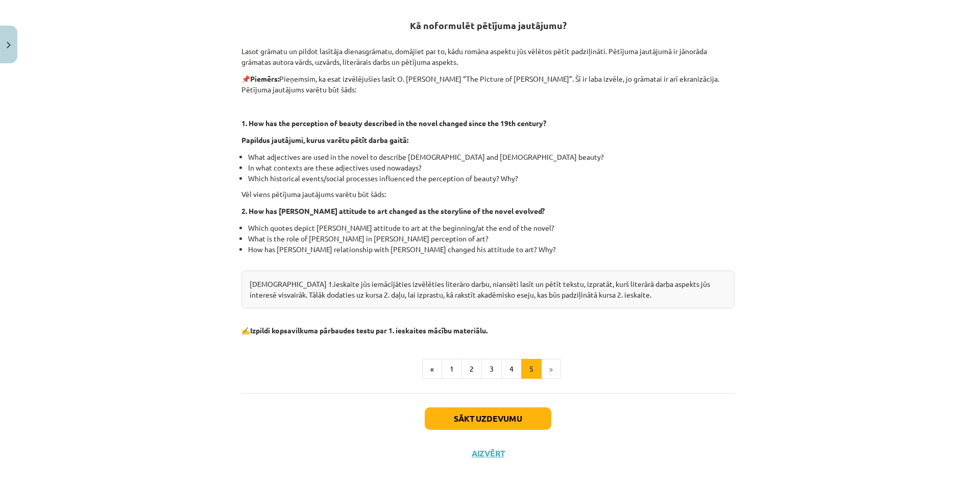
scroll to position [201, 0]
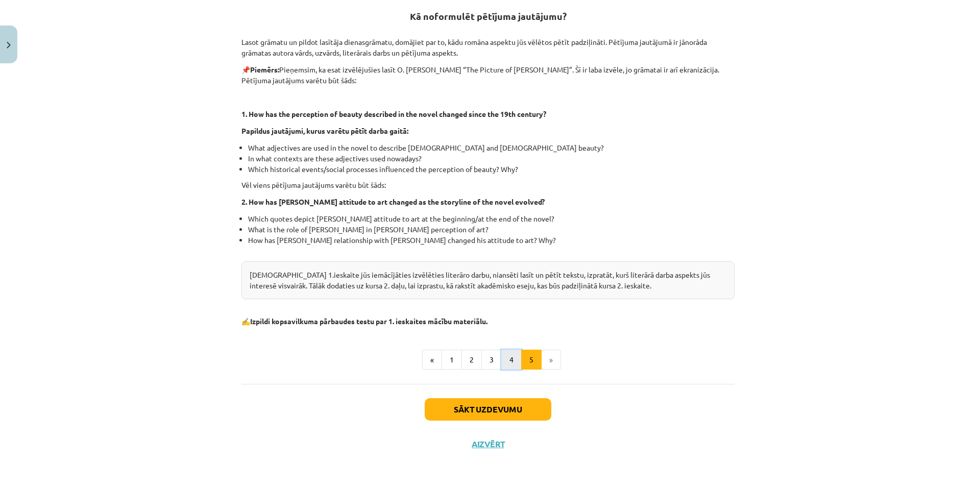
click at [511, 366] on button "4" at bounding box center [511, 360] width 20 height 20
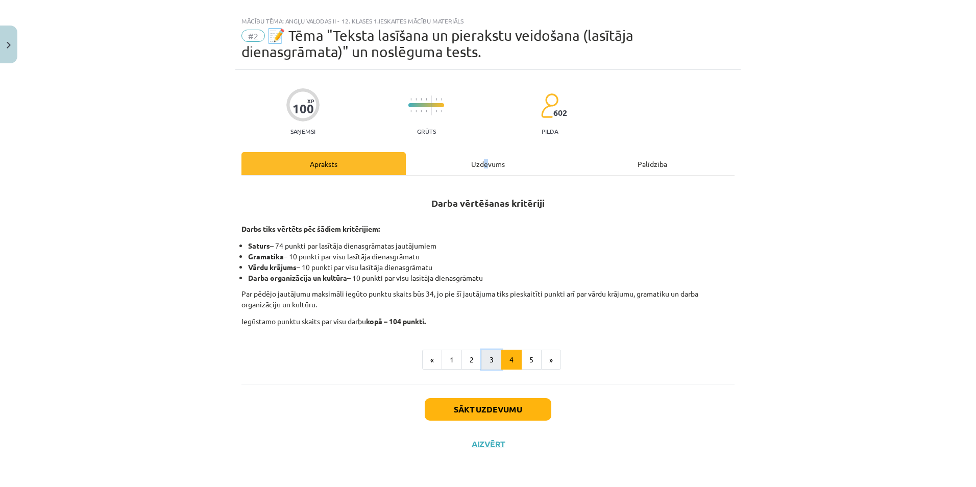
click at [490, 365] on button "3" at bounding box center [491, 360] width 20 height 20
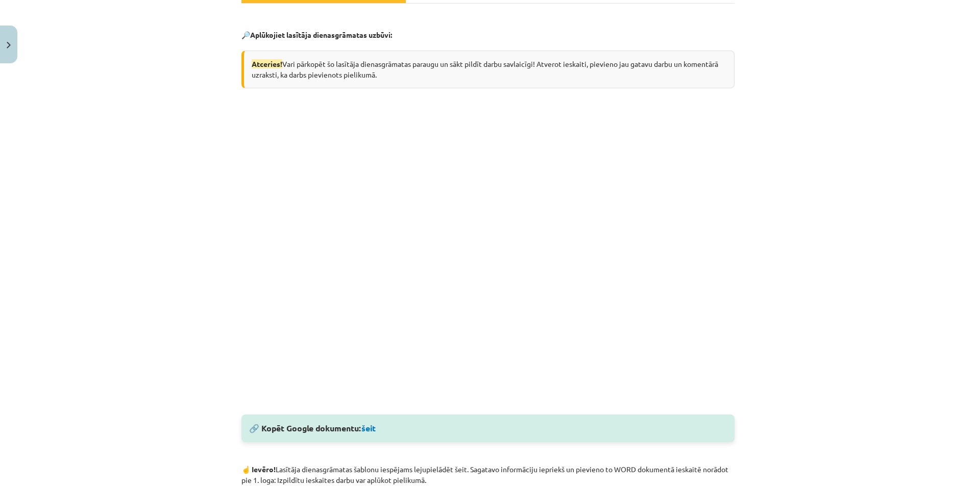
scroll to position [218, 0]
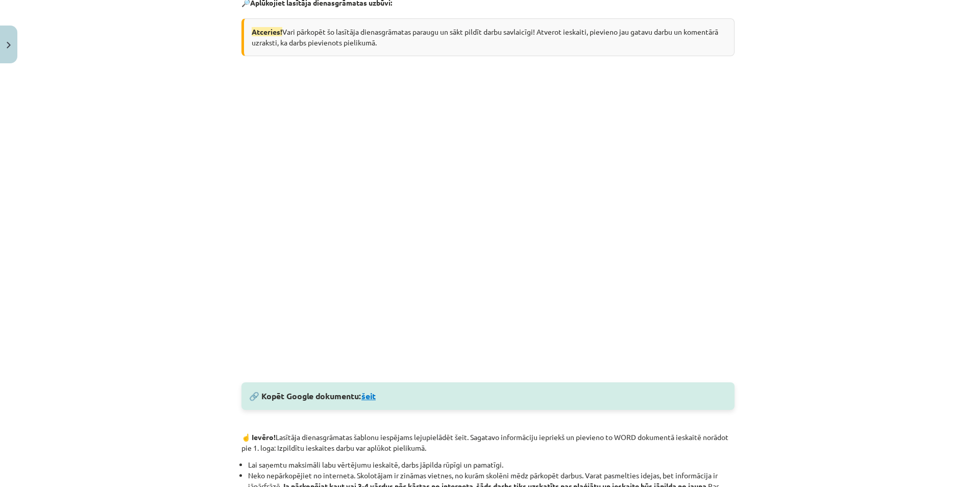
click at [370, 397] on link "šeit" at bounding box center [368, 395] width 14 height 11
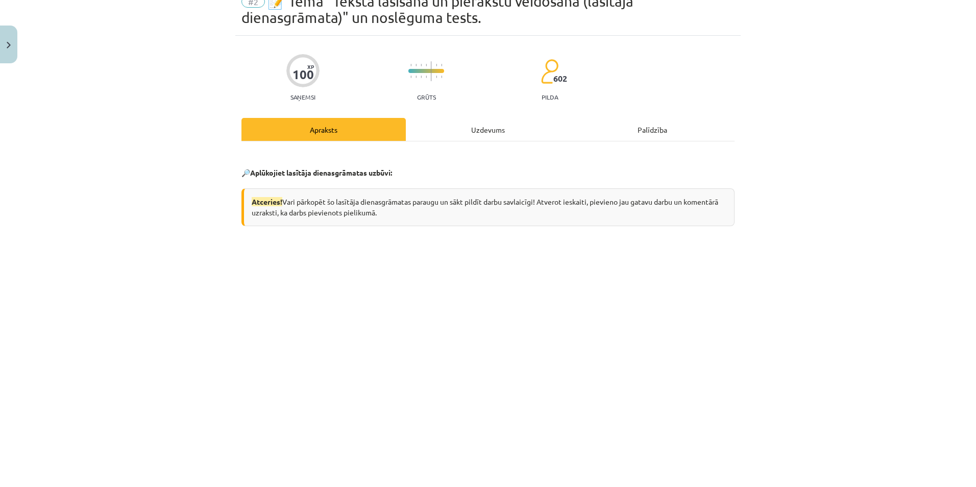
drag, startPoint x: 489, startPoint y: 115, endPoint x: 488, endPoint y: 122, distance: 7.3
click at [484, 127] on div "Uzdevums" at bounding box center [488, 129] width 164 height 23
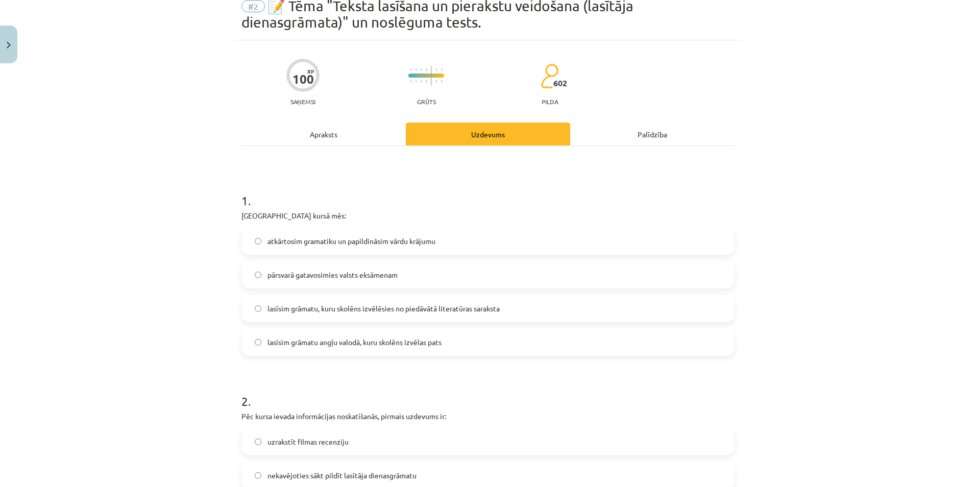
scroll to position [128, 0]
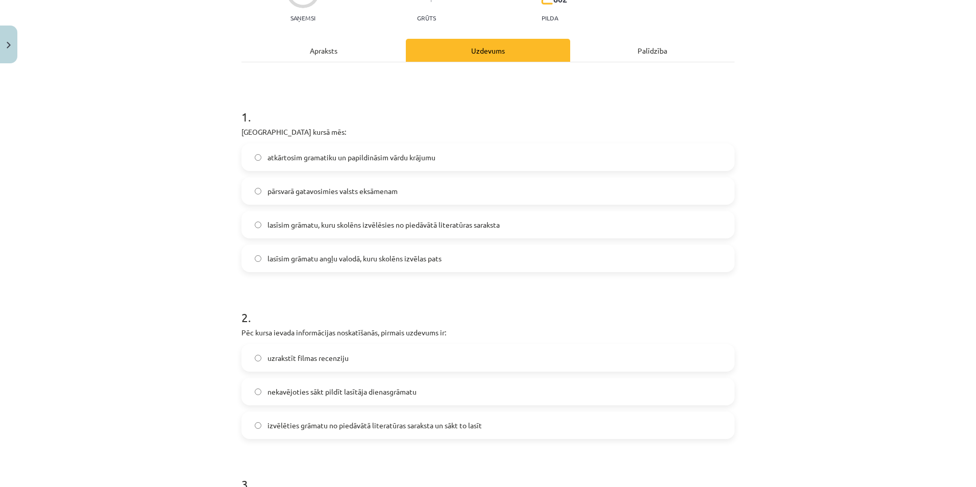
click at [302, 226] on span "lasīsim grāmatu, kuru skolēns izvēlēsies no piedāvātā literatūras saraksta" at bounding box center [383, 224] width 232 height 11
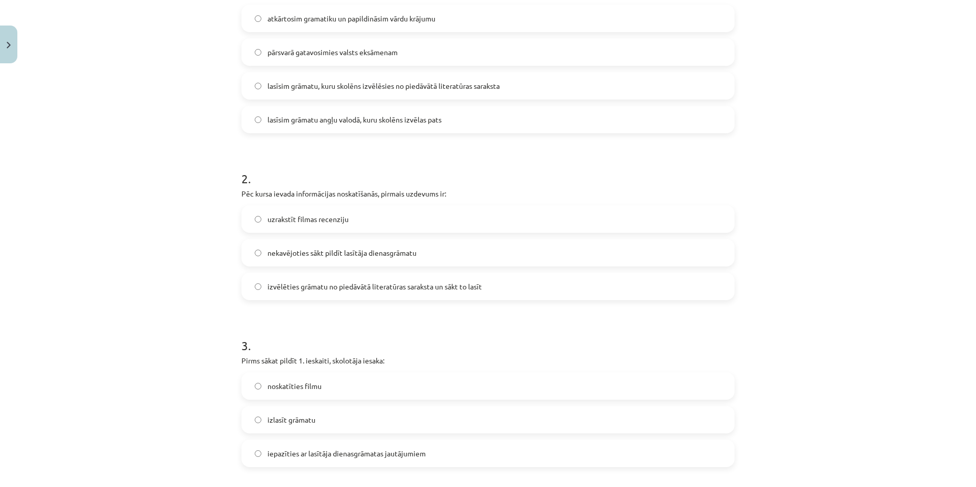
scroll to position [281, 0]
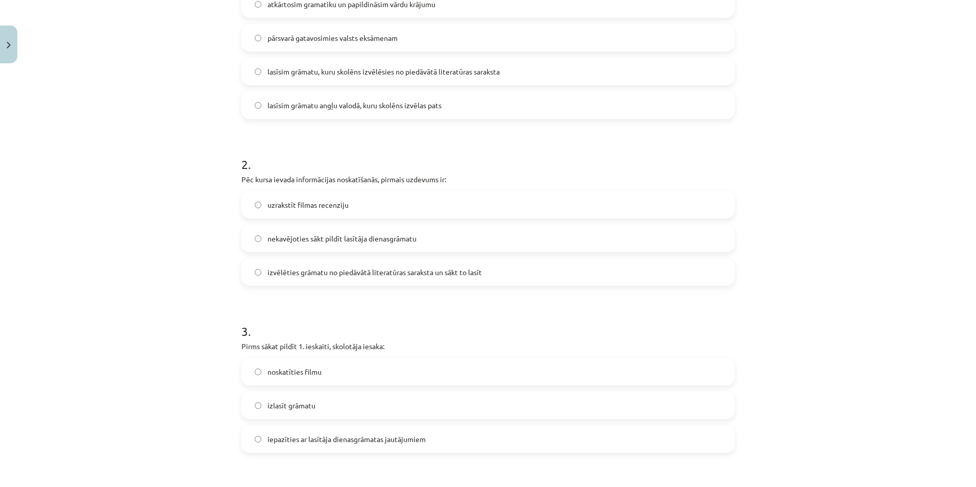
click at [345, 276] on span "izvēlēties grāmatu no piedāvātā literatūras saraksta un sākt to lasīt" at bounding box center [374, 272] width 214 height 11
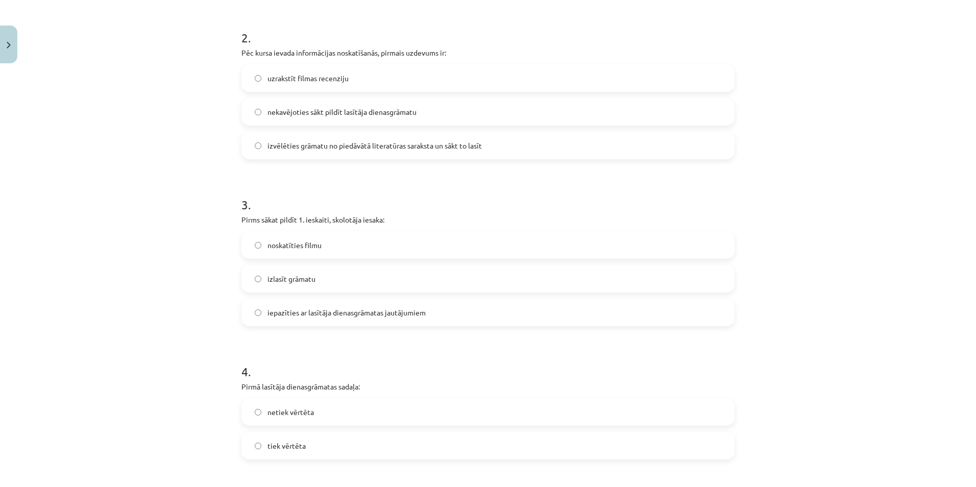
scroll to position [417, 0]
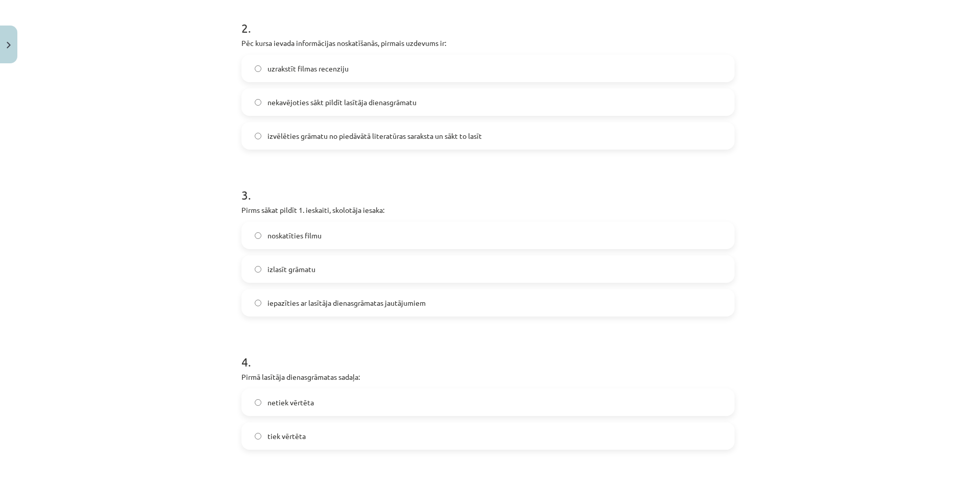
click at [318, 74] on label "uzrakstīt filmas recenziju" at bounding box center [487, 69] width 491 height 26
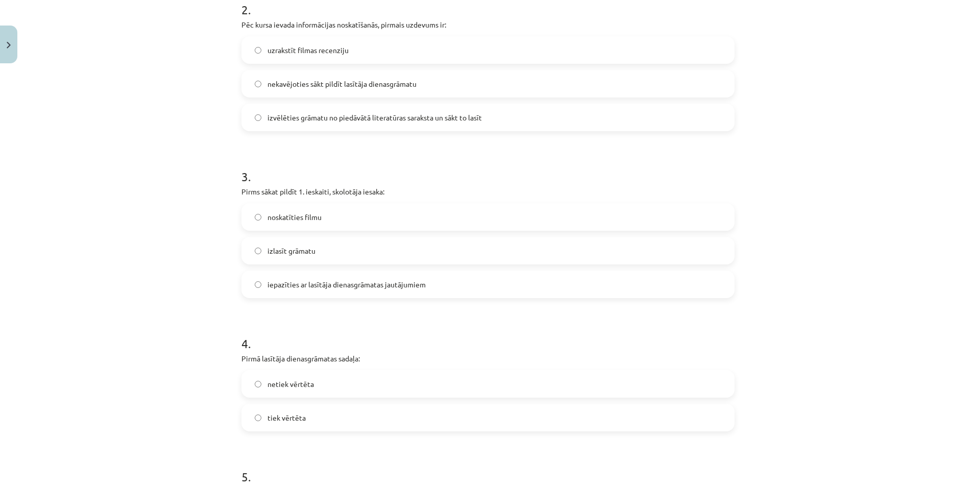
scroll to position [434, 0]
click at [324, 116] on span "izvēlēties grāmatu no piedāvātā literatūras saraksta un sākt to lasīt" at bounding box center [374, 119] width 214 height 11
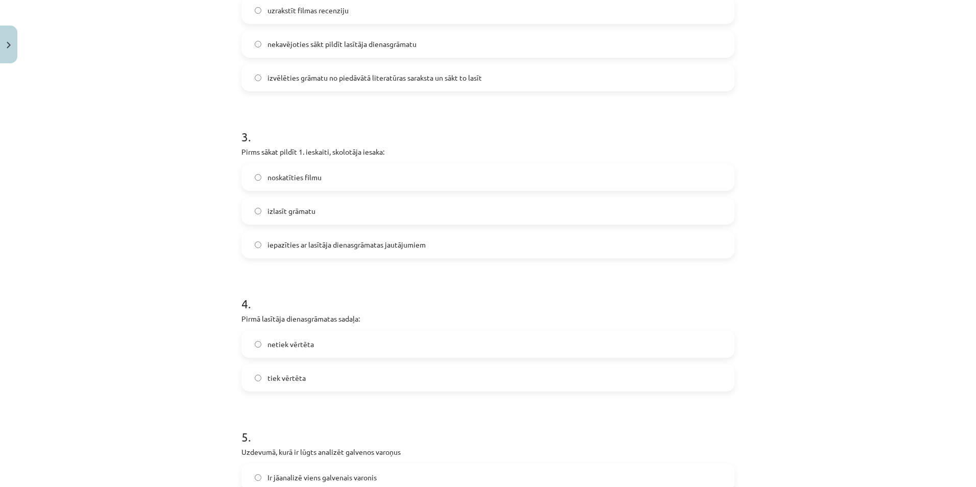
scroll to position [485, 0]
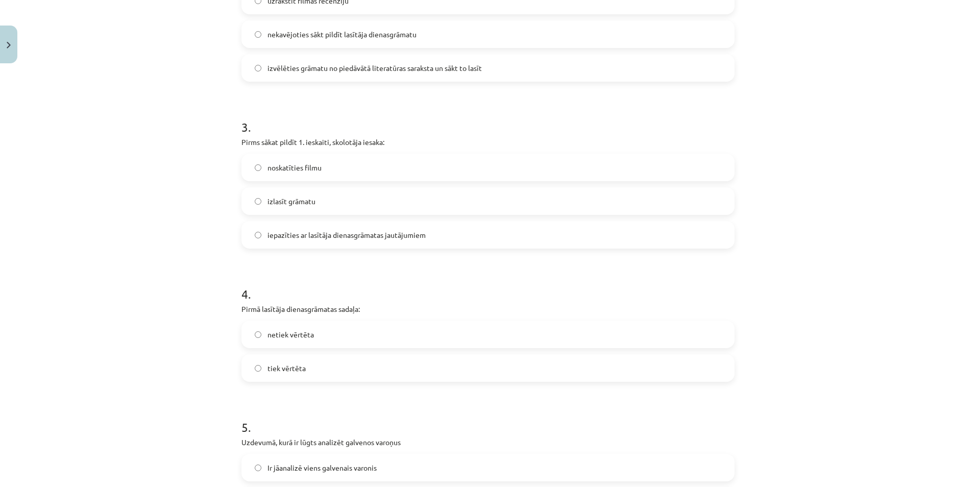
click at [308, 203] on span "izlasīt grāmatu" at bounding box center [291, 201] width 48 height 11
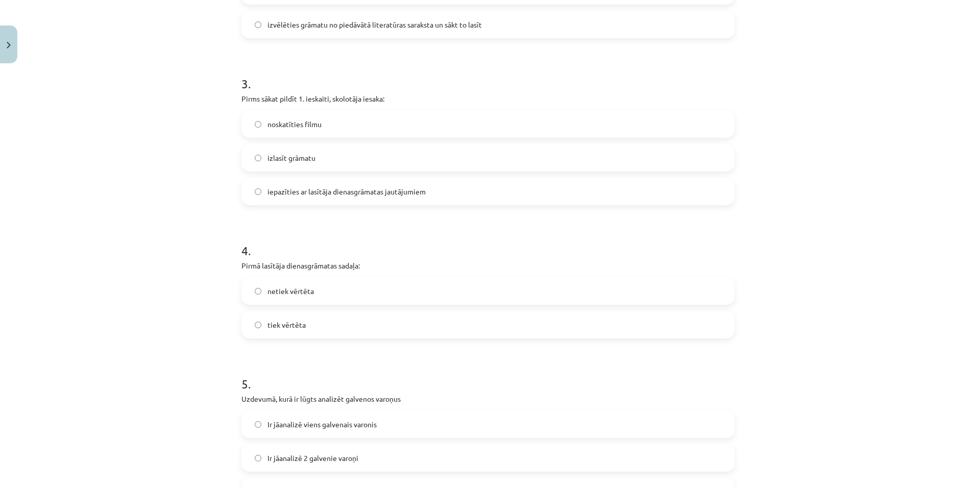
scroll to position [570, 0]
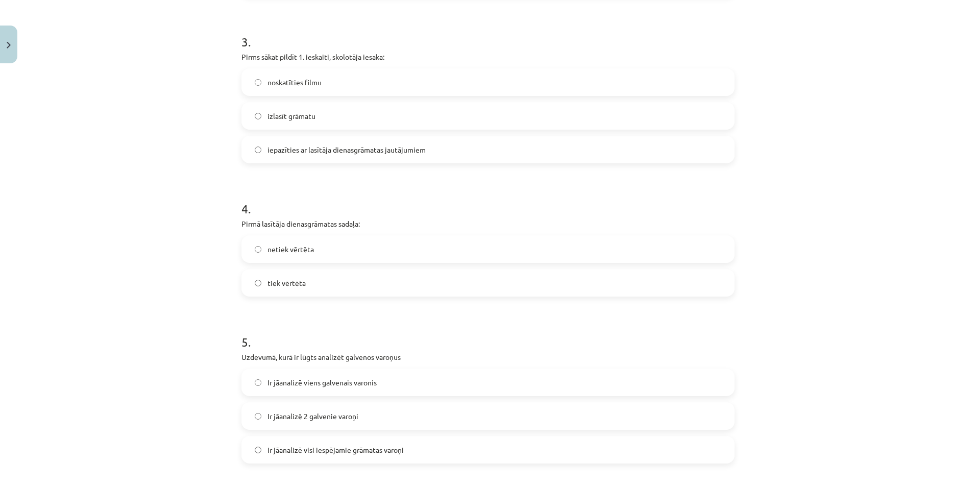
click at [290, 244] on span "netiek vērtēta" at bounding box center [290, 249] width 46 height 11
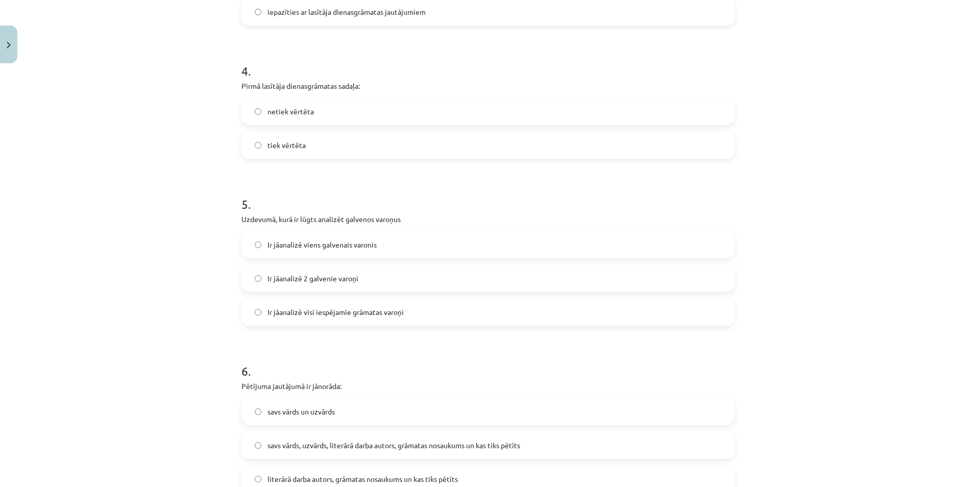
scroll to position [740, 0]
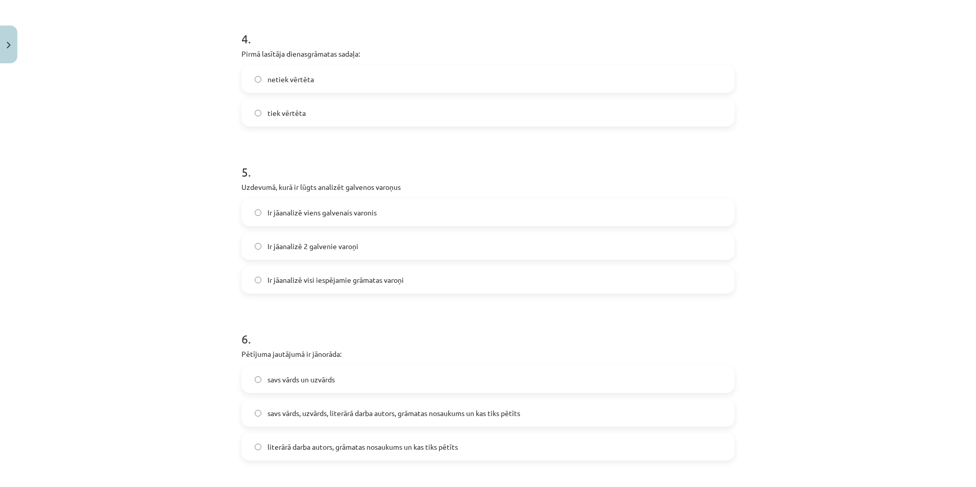
click at [326, 248] on span "Ir jāanalizē 2 galvenie varoņi" at bounding box center [312, 246] width 91 height 11
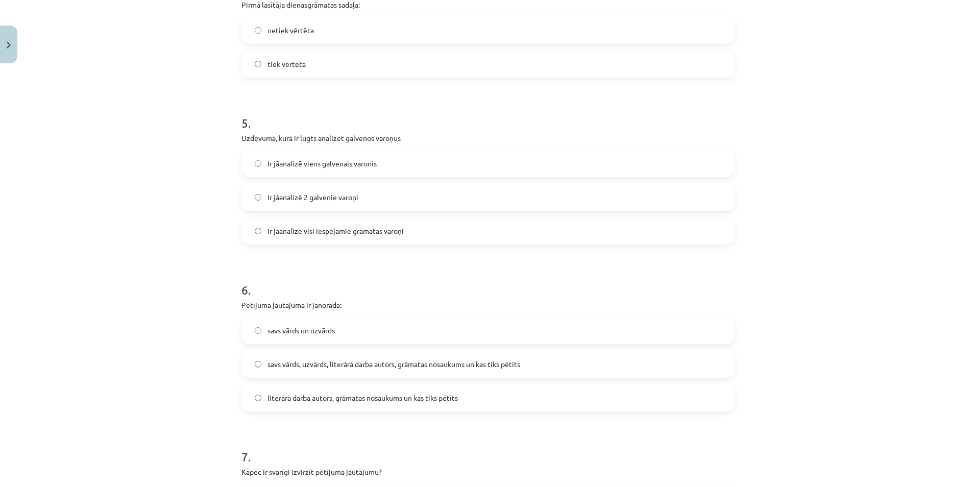
scroll to position [791, 0]
click at [315, 232] on span "Ir jāanalizē visi iespējamie grāmatas varoņi" at bounding box center [335, 229] width 136 height 11
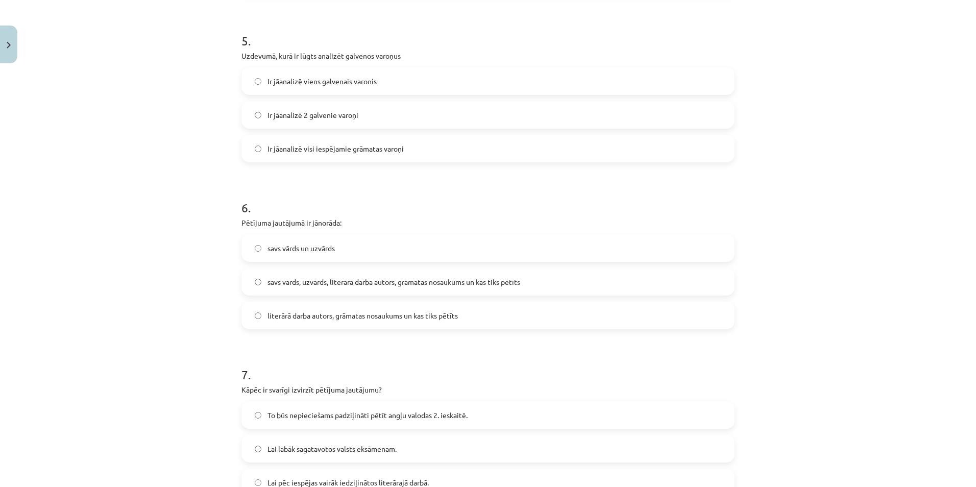
scroll to position [876, 0]
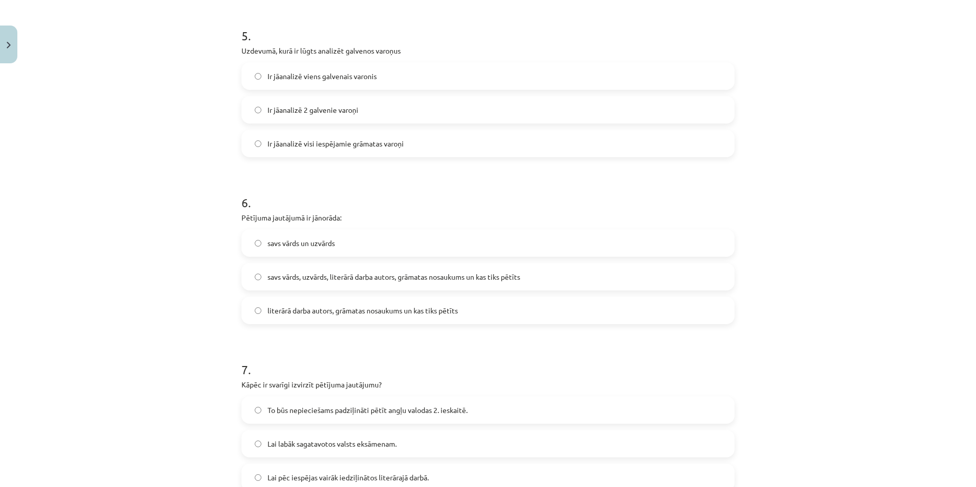
click at [336, 309] on span "literārā darba autors, grāmatas nosaukums un kas tiks pētīts" at bounding box center [362, 310] width 190 height 11
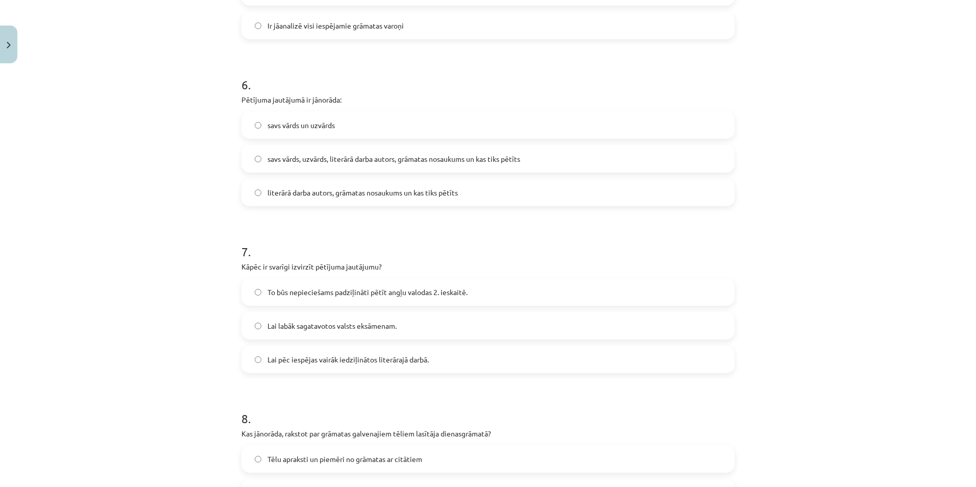
scroll to position [1012, 0]
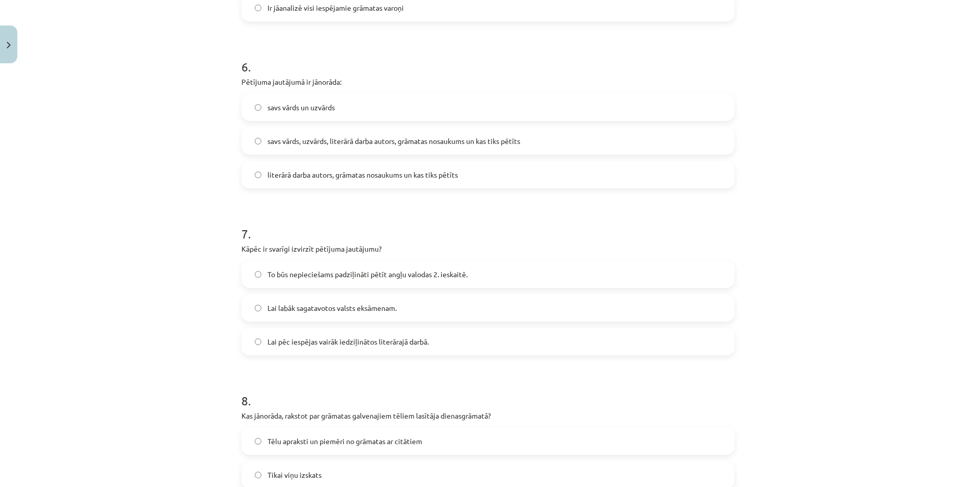
click at [383, 342] on span "Lai pēc iespējas vairāk iedziļinātos literārajā darbā." at bounding box center [347, 341] width 161 height 11
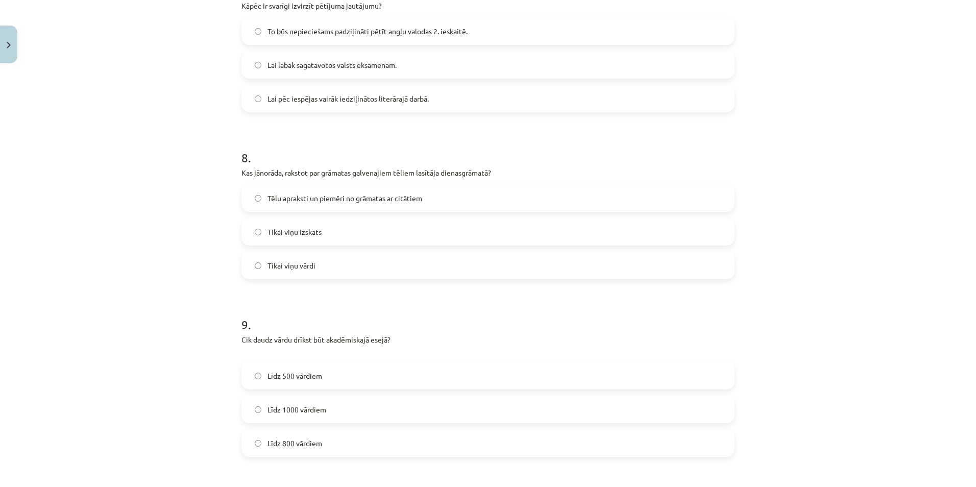
scroll to position [1301, 0]
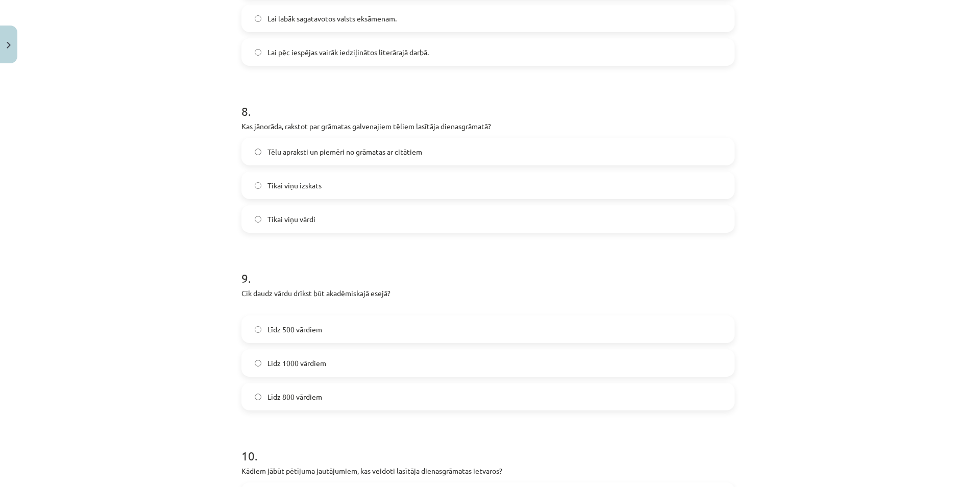
click at [342, 152] on span "Tēlu apraksti un piemēri no grāmatas ar citātiem" at bounding box center [344, 151] width 155 height 11
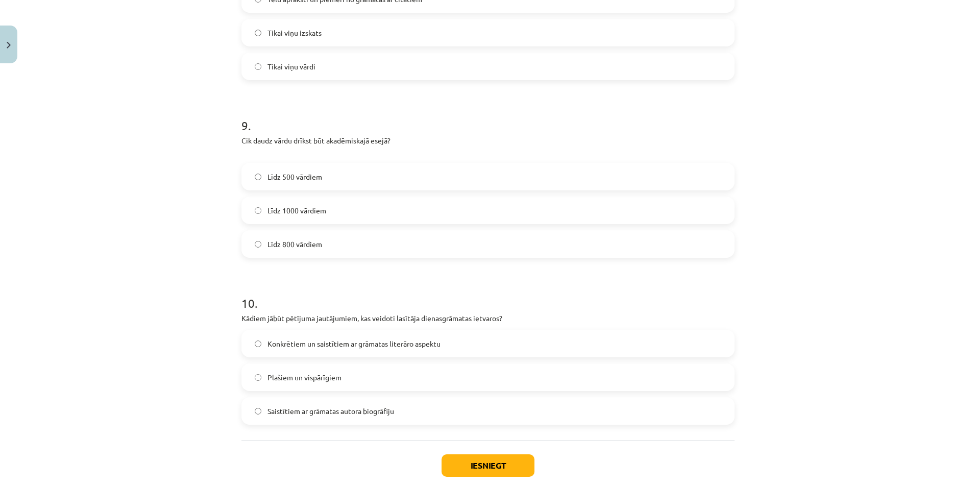
scroll to position [1455, 0]
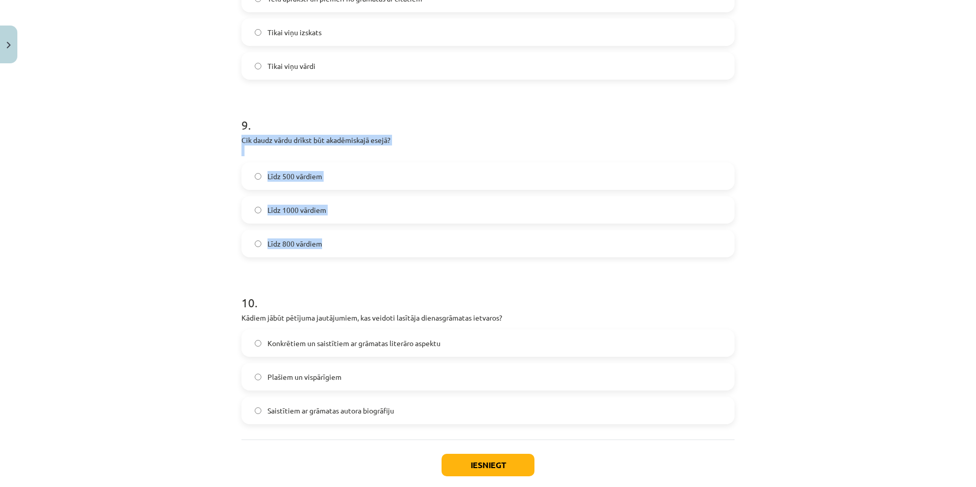
drag, startPoint x: 235, startPoint y: 138, endPoint x: 320, endPoint y: 242, distance: 134.6
copy div "Cik daudz vārdu drīkst būt akadēmiskajā esejā? Līdz 500 vārdiem Līdz 1000 vārdi…"
click at [325, 249] on label "Līdz 800 vārdiem" at bounding box center [487, 244] width 491 height 26
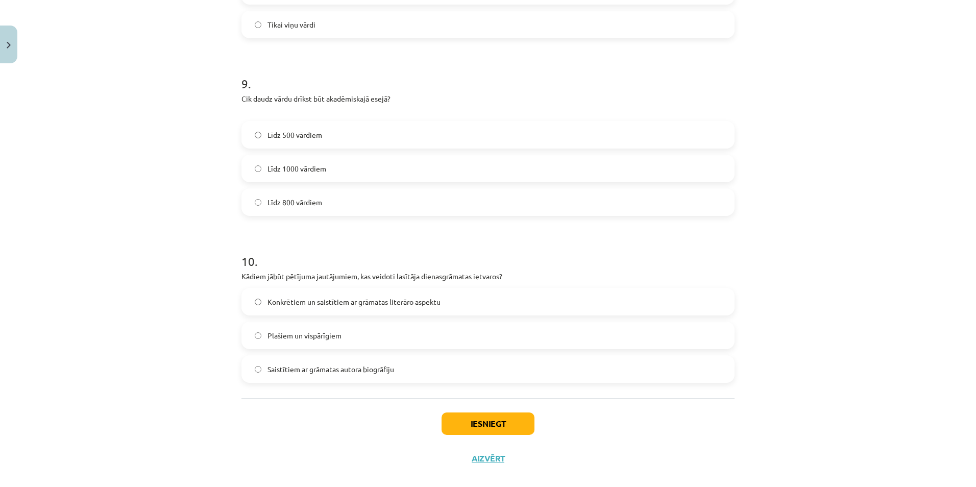
scroll to position [1510, 0]
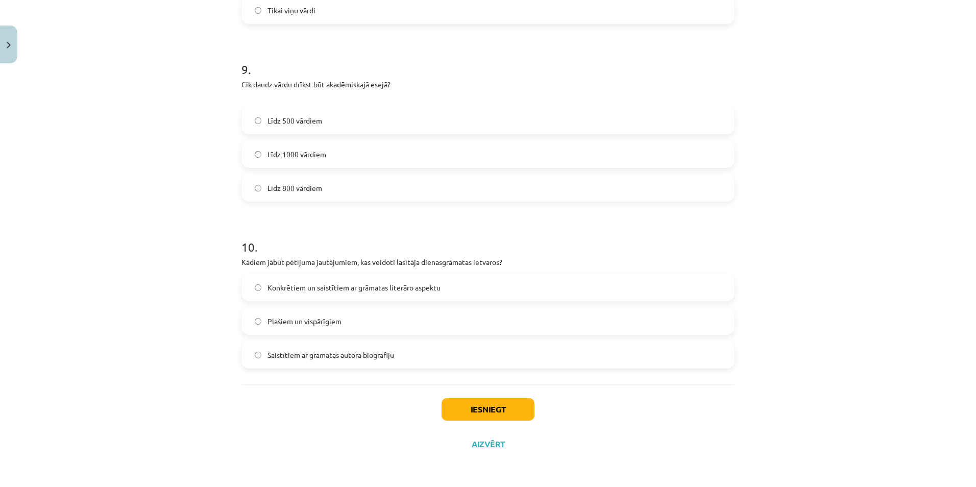
click at [324, 324] on span "Plašiem un vispārīgiem" at bounding box center [304, 321] width 74 height 11
click at [465, 414] on button "Iesniegt" at bounding box center [487, 409] width 93 height 22
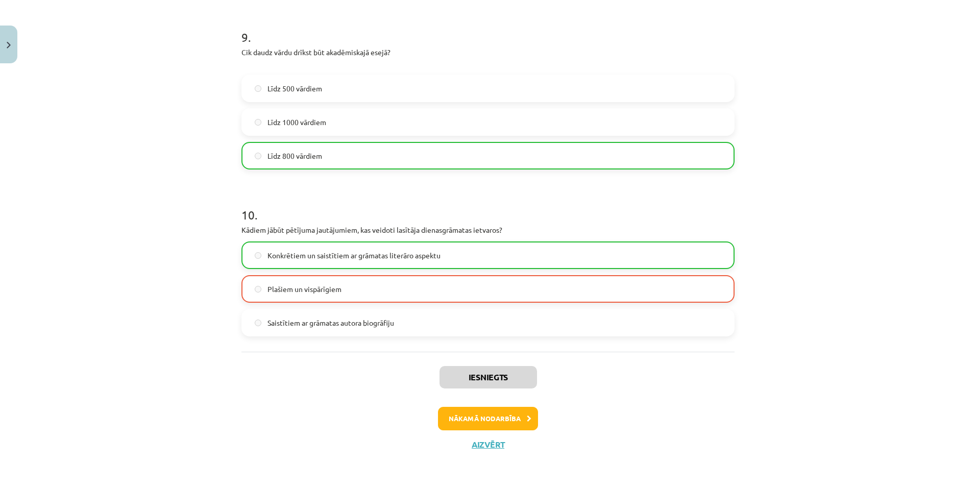
scroll to position [1543, 0]
click at [480, 422] on button "Nākamā nodarbība" at bounding box center [488, 417] width 100 height 23
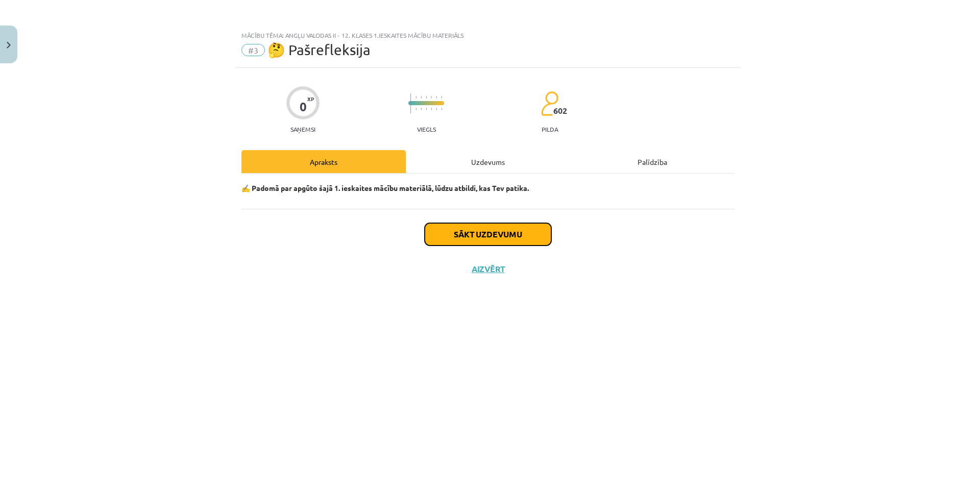
click at [474, 236] on button "Sākt uzdevumu" at bounding box center [488, 234] width 127 height 22
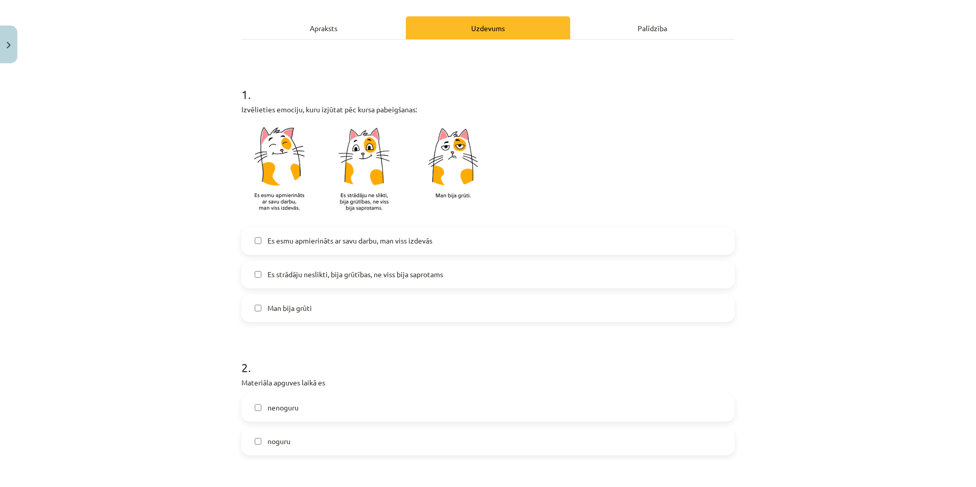
scroll to position [136, 0]
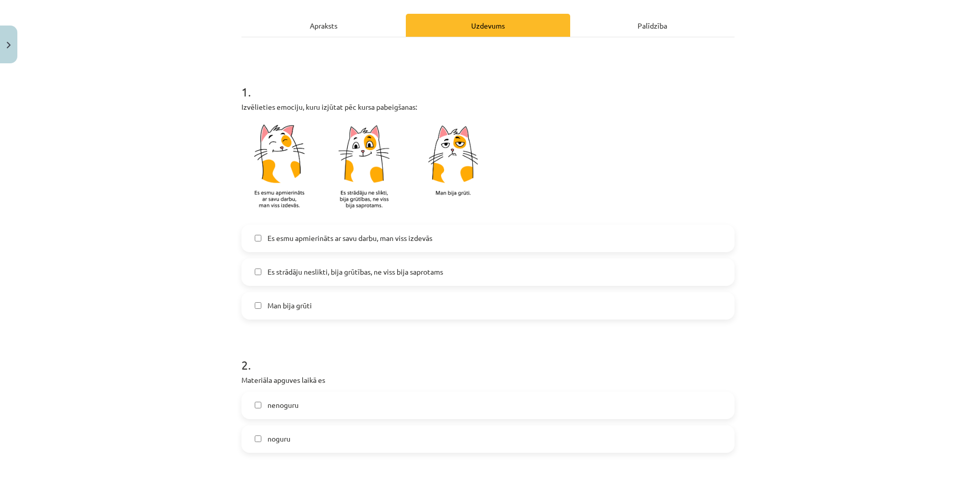
click at [285, 276] on span "Es strādāju neslikti, bija grūtības, ne viss bija saprotams" at bounding box center [355, 271] width 176 height 11
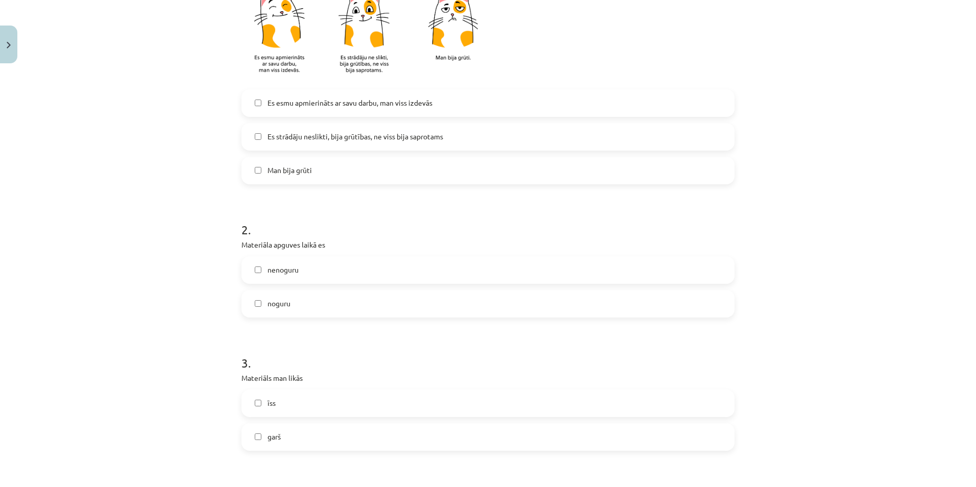
scroll to position [272, 0]
click at [299, 268] on label "nenoguru" at bounding box center [487, 270] width 491 height 26
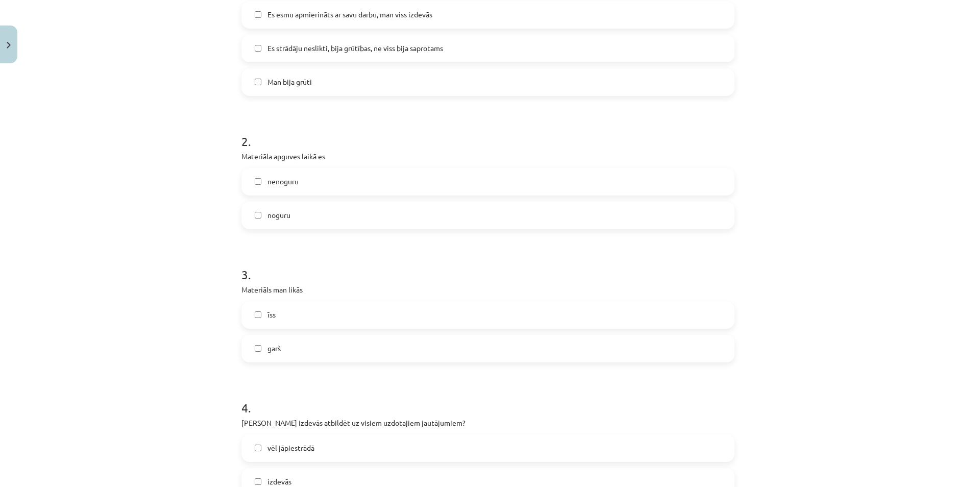
scroll to position [408, 0]
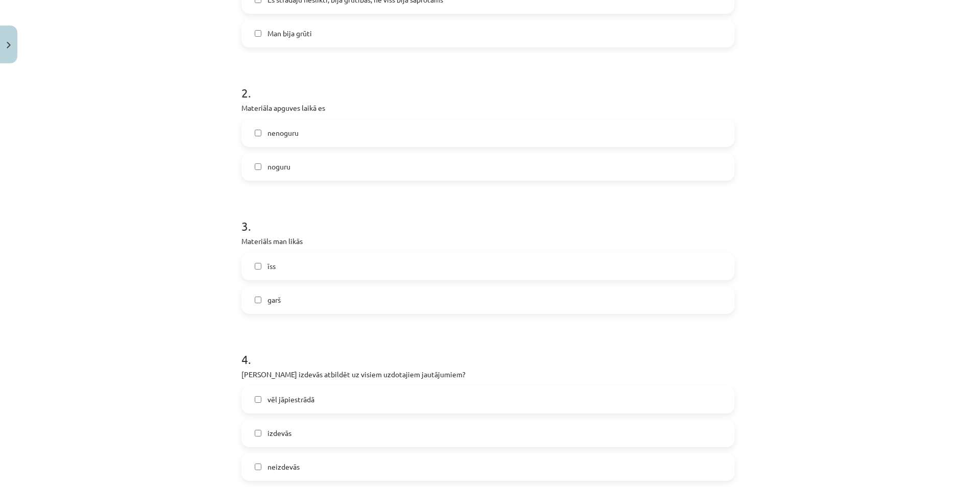
click at [288, 262] on label "īss" at bounding box center [487, 267] width 491 height 26
click at [278, 268] on label "īss" at bounding box center [487, 267] width 491 height 26
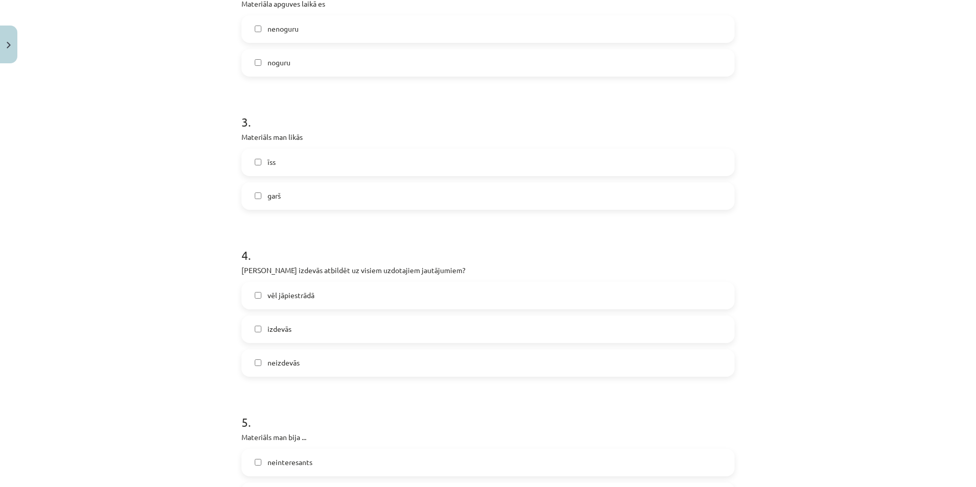
scroll to position [527, 0]
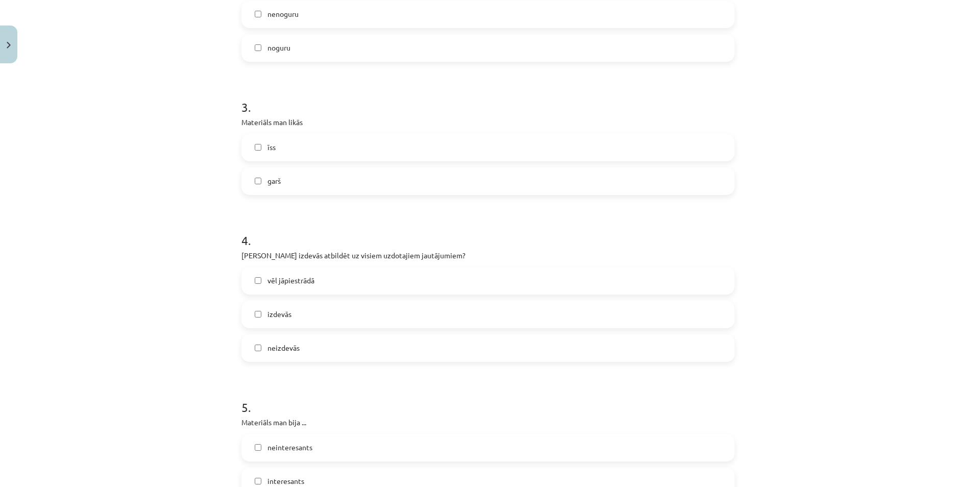
click at [270, 173] on label "garš" at bounding box center [487, 181] width 491 height 26
click at [270, 148] on span "īss" at bounding box center [271, 147] width 8 height 11
click at [303, 284] on span "vēl jāpiestrādā" at bounding box center [290, 280] width 47 height 11
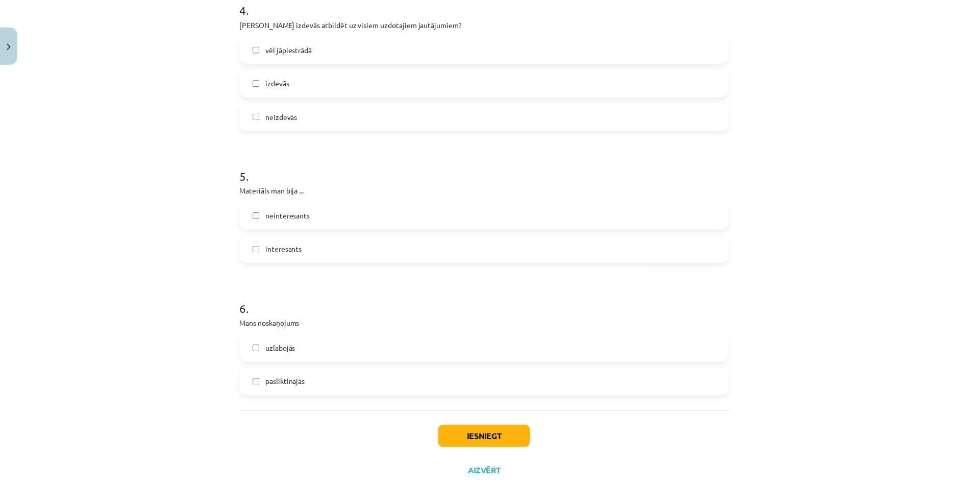
scroll to position [787, 0]
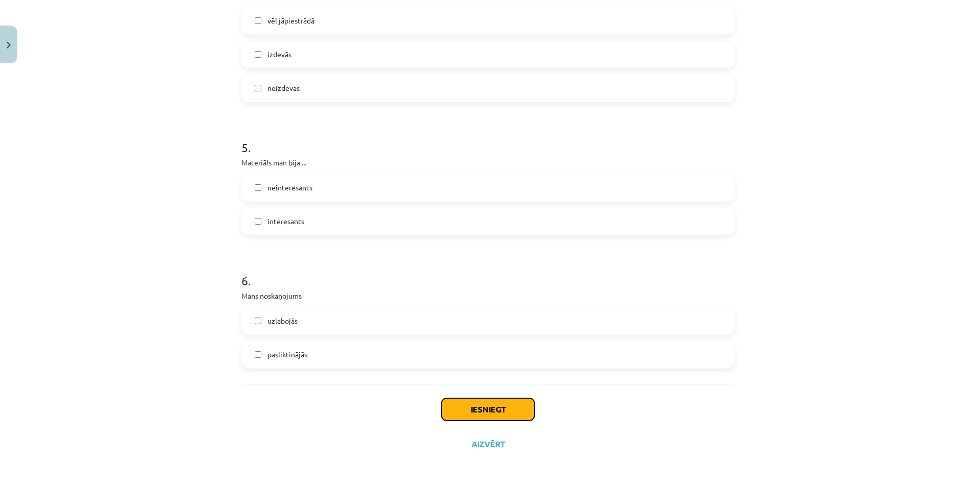
click at [469, 406] on button "Iesniegt" at bounding box center [487, 409] width 93 height 22
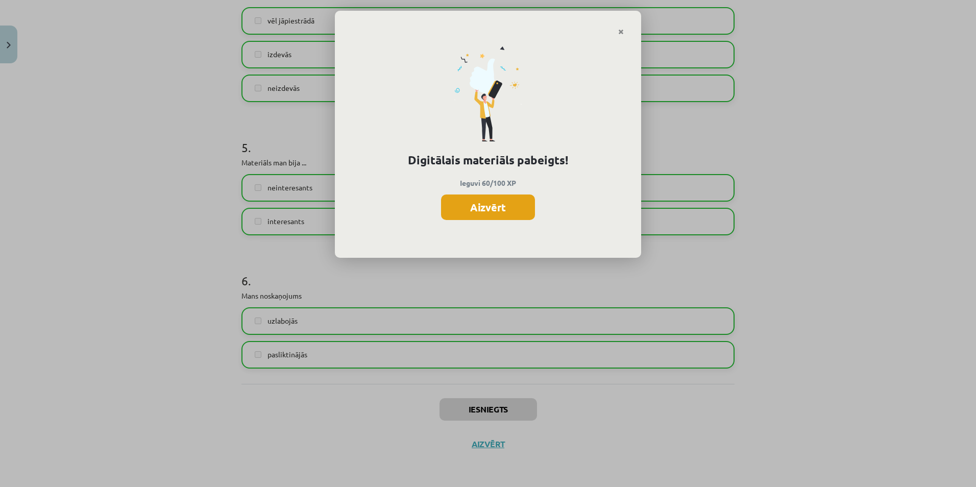
click at [502, 212] on button "Aizvērt" at bounding box center [488, 207] width 94 height 26
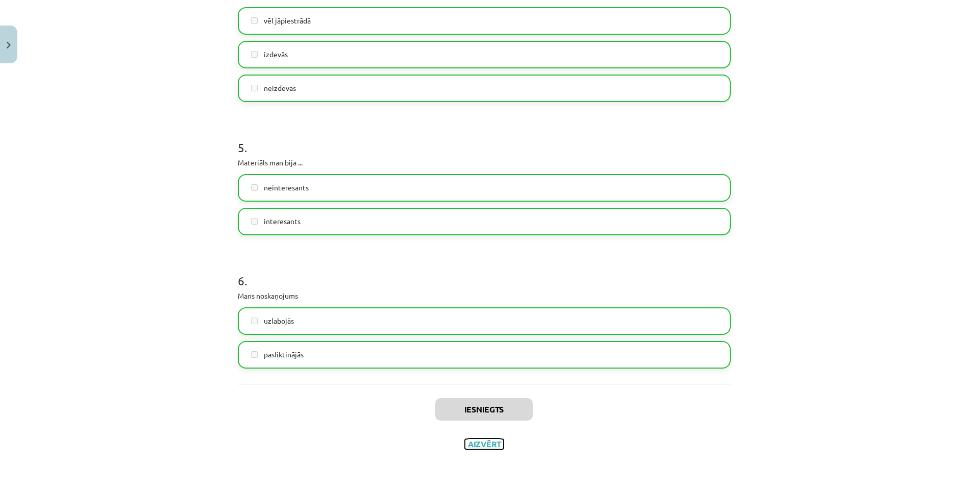
click at [488, 447] on button "Aizvērt" at bounding box center [484, 444] width 39 height 10
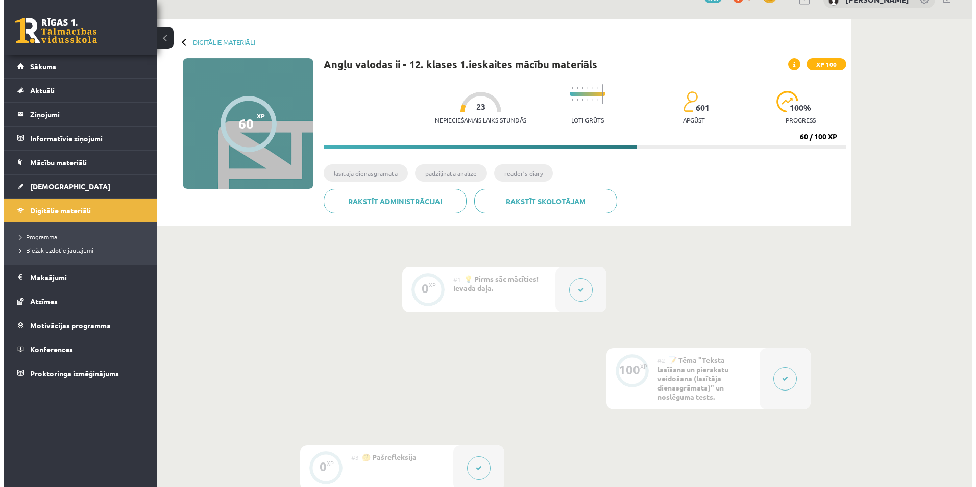
scroll to position [68, 0]
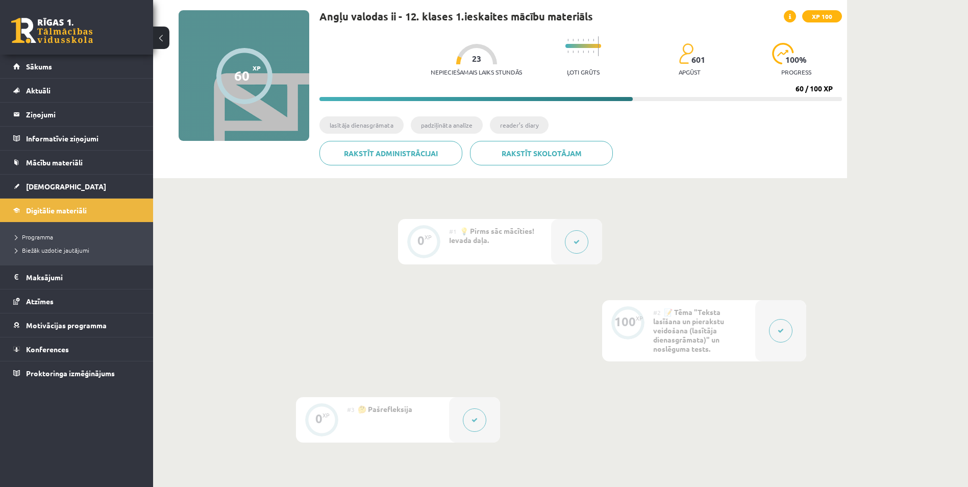
click at [783, 336] on button at bounding box center [780, 330] width 23 height 23
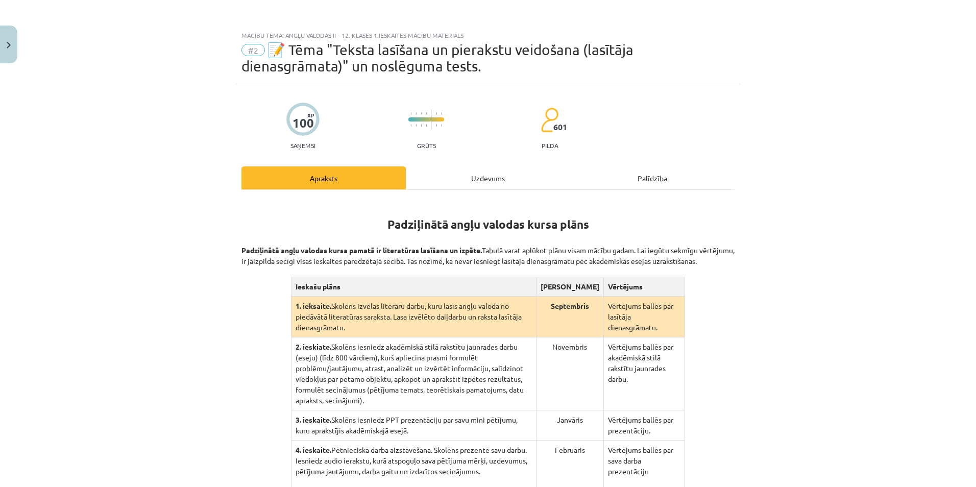
click at [488, 174] on div "Uzdevums" at bounding box center [488, 177] width 164 height 23
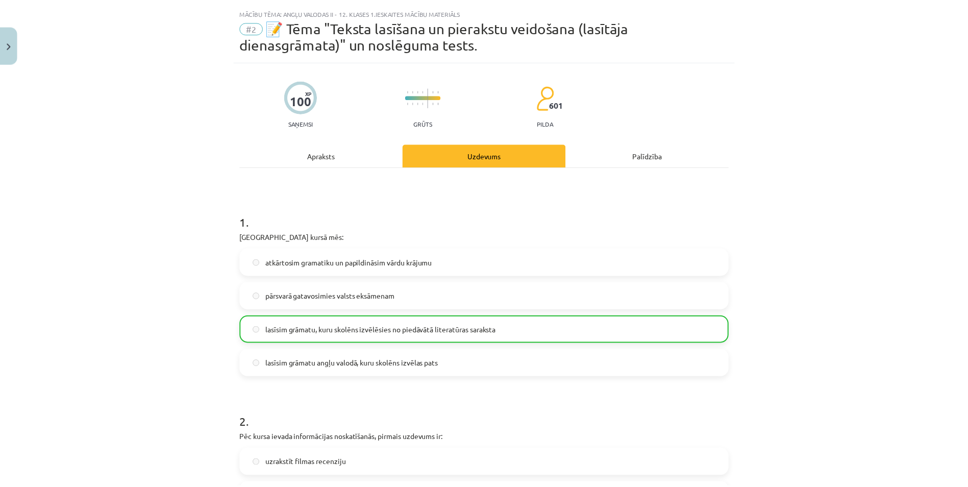
scroll to position [26, 0]
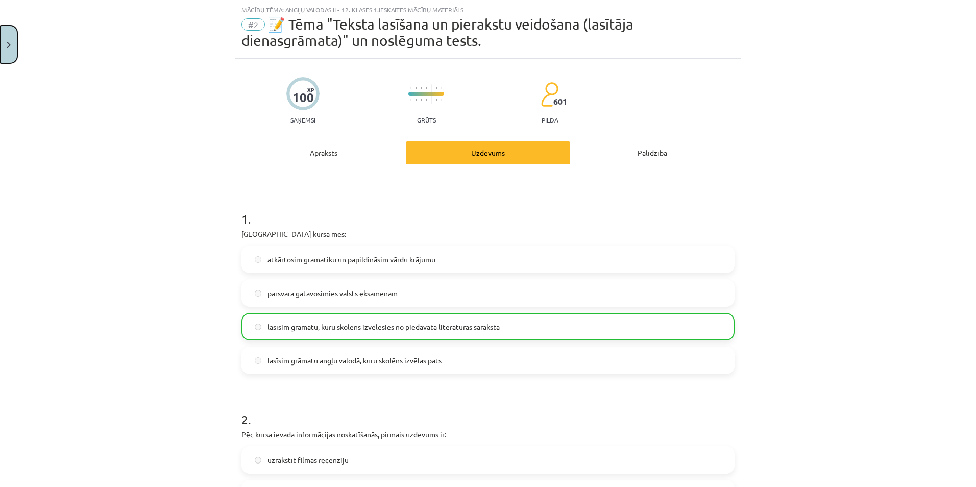
click at [5, 39] on button "Close" at bounding box center [8, 45] width 17 height 38
click at [47, 67] on span "Sākums" at bounding box center [39, 66] width 26 height 9
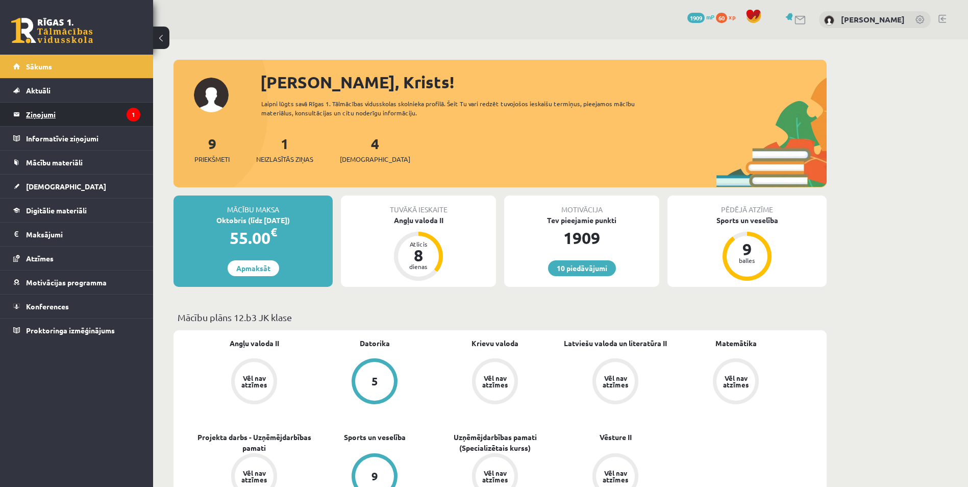
click at [72, 116] on legend "Ziņojumi 1" at bounding box center [83, 114] width 114 height 23
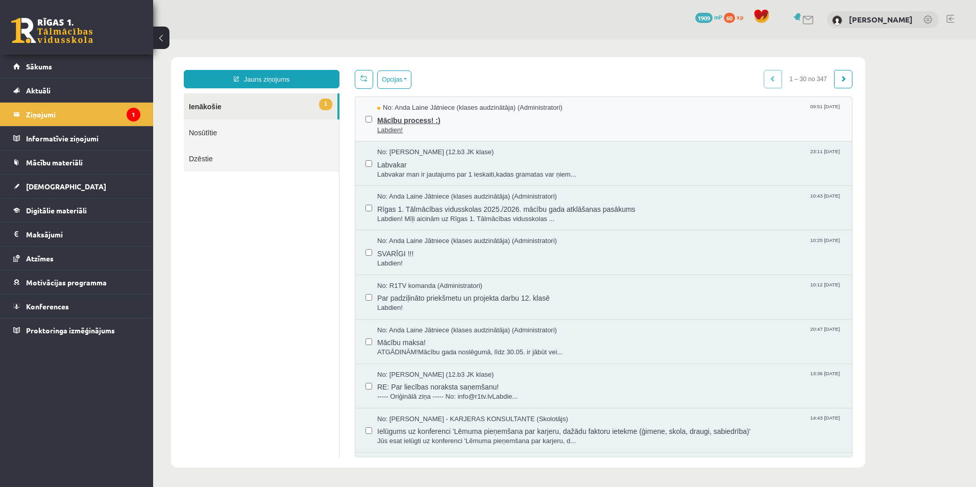
click at [465, 116] on span "Mācību process! :)" at bounding box center [609, 119] width 464 height 13
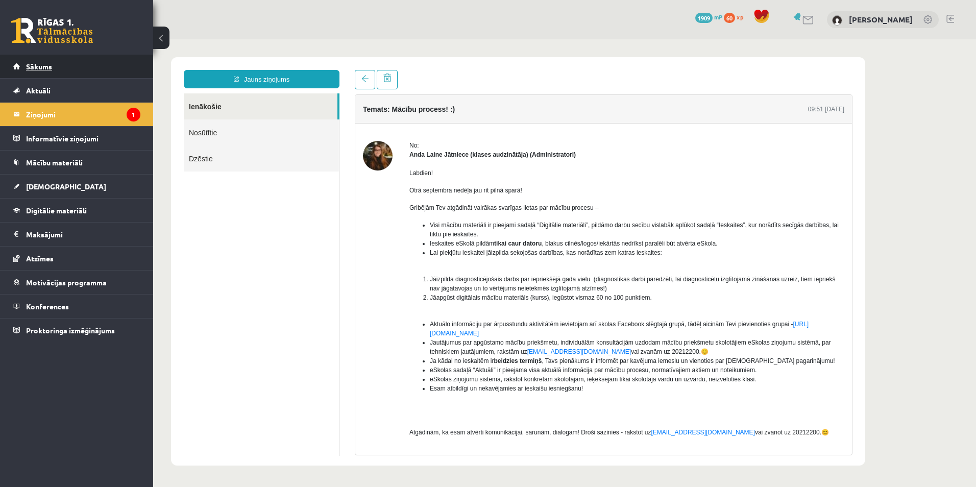
click at [65, 64] on link "Sākums" at bounding box center [76, 66] width 127 height 23
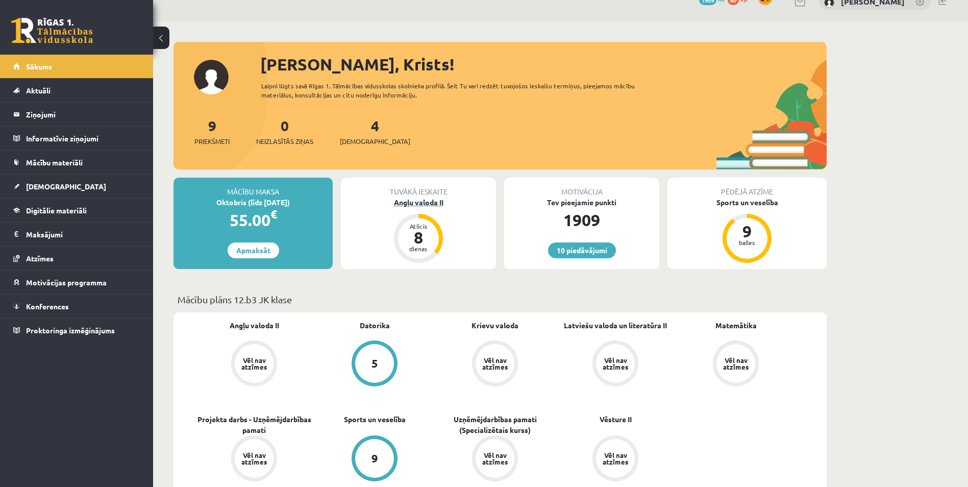
scroll to position [17, 0]
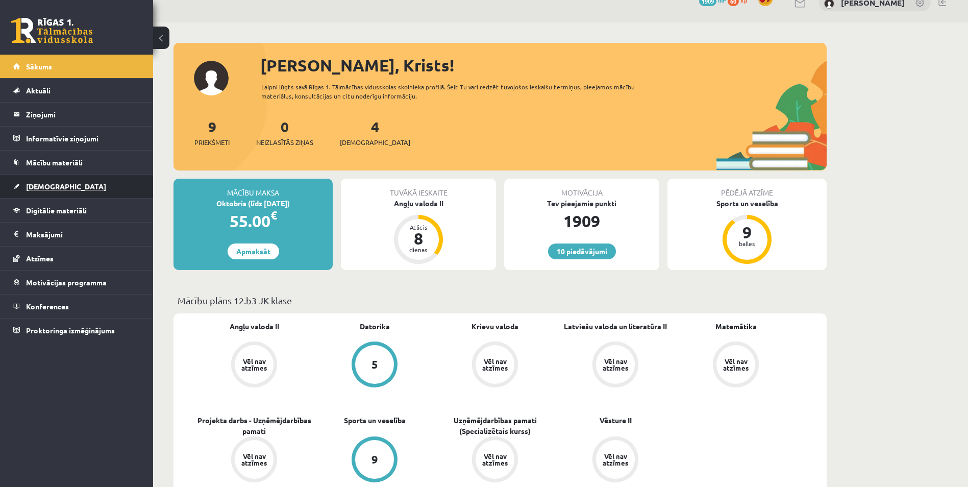
click at [64, 183] on link "[DEMOGRAPHIC_DATA]" at bounding box center [76, 186] width 127 height 23
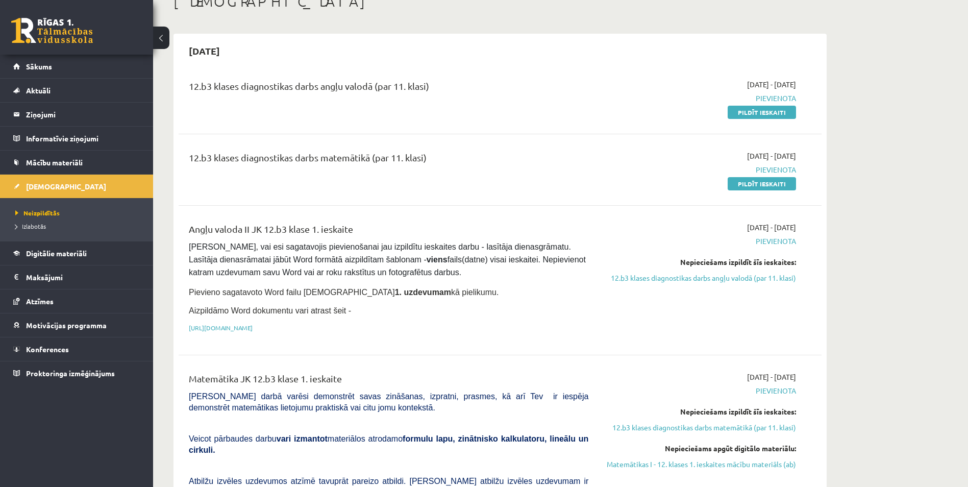
scroll to position [102, 0]
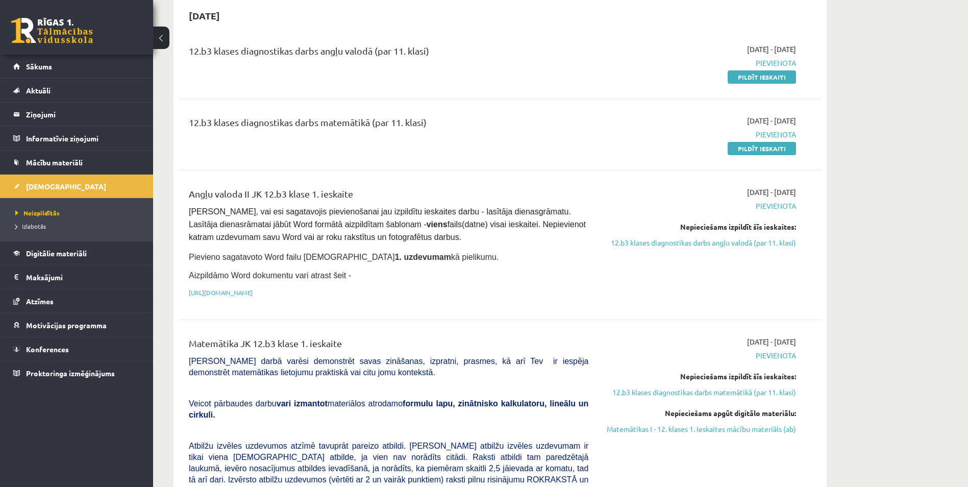
click at [472, 40] on div "12.b3 klases diagnostikas darbs angļu valodā (par 11. klasi) [DATE] - [DATE] [G…" at bounding box center [500, 63] width 643 height 59
